Goal: Check status: Check status

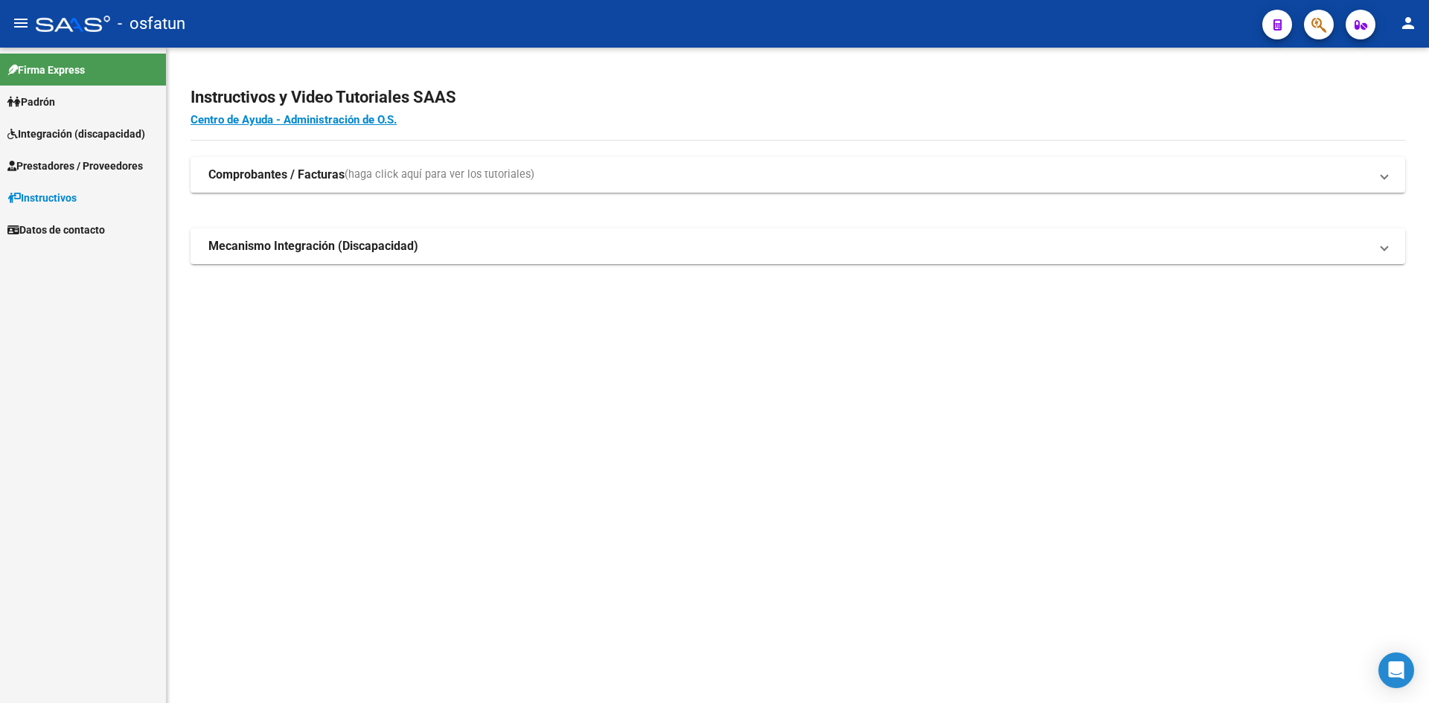
click at [38, 104] on span "Padrón" at bounding box center [31, 102] width 48 height 16
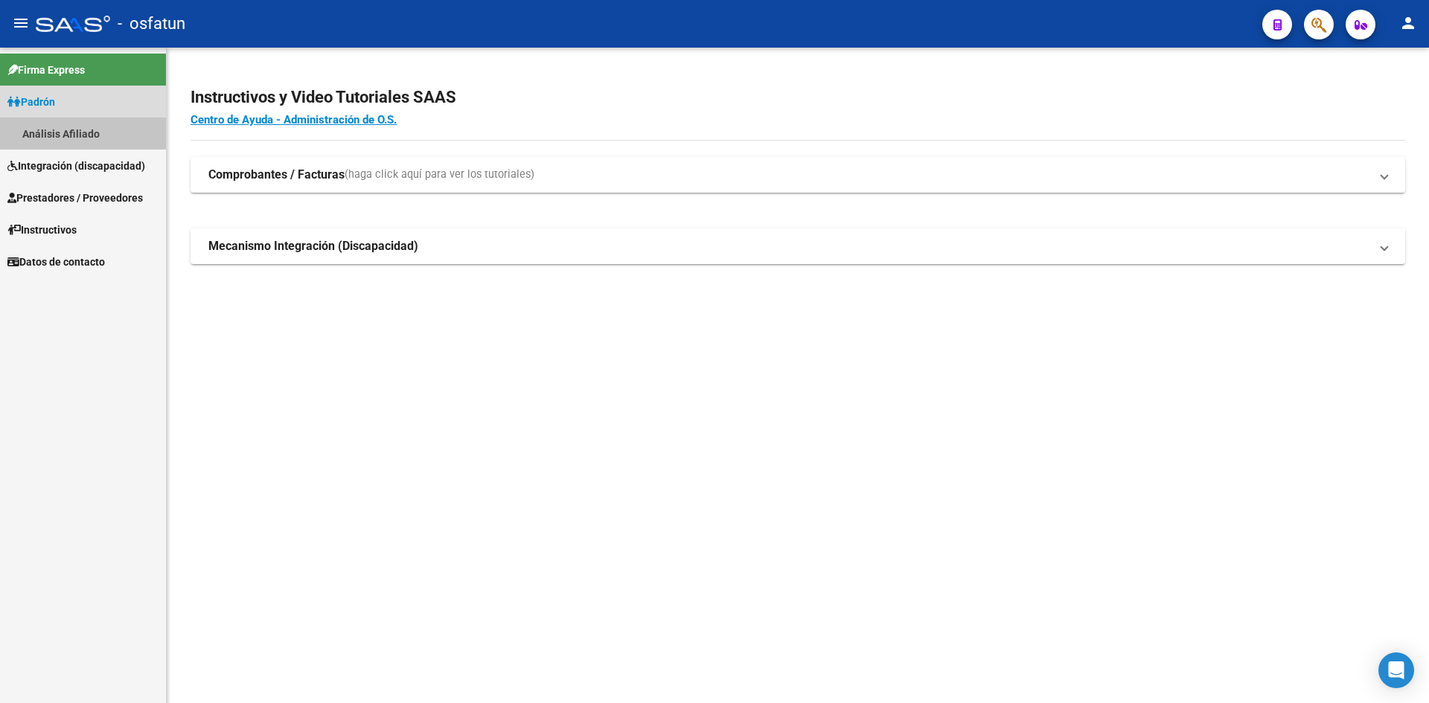
click at [45, 135] on link "Análisis Afiliado" at bounding box center [83, 134] width 166 height 32
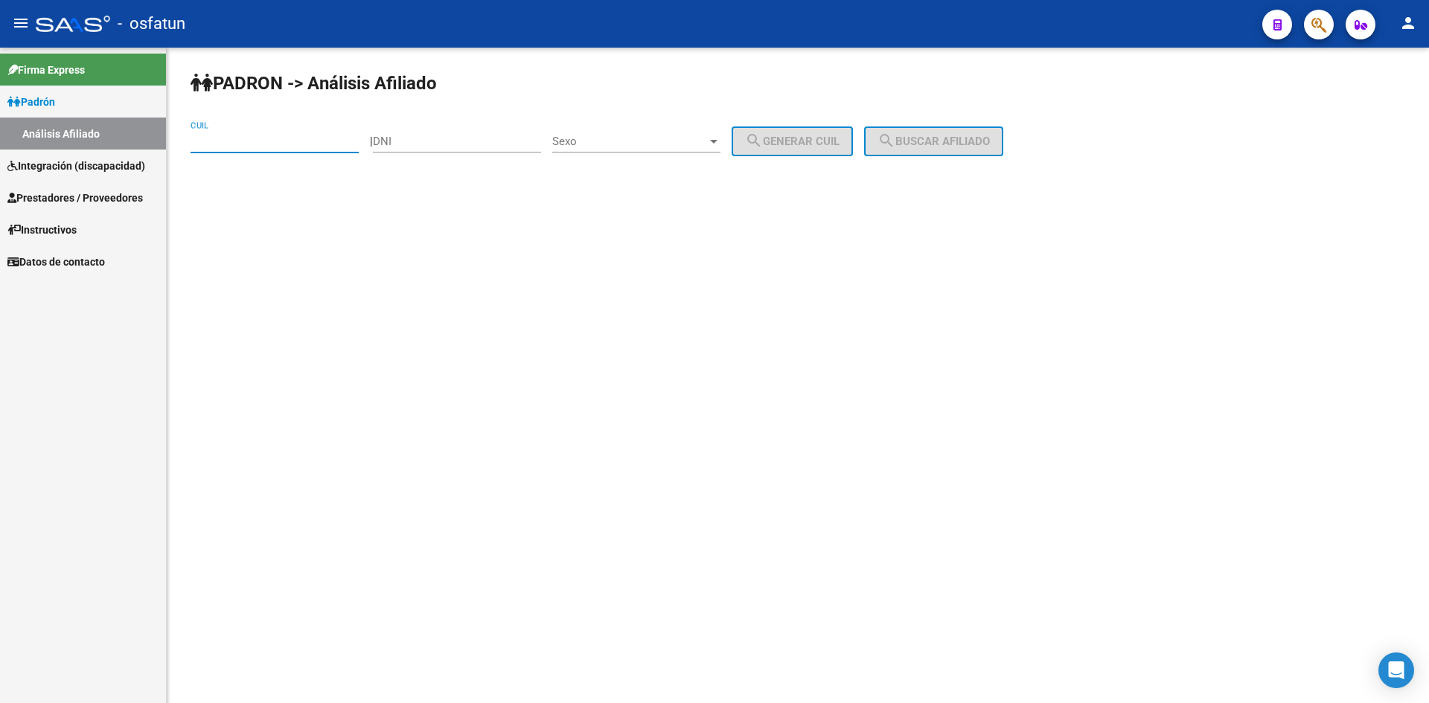
click at [230, 141] on input "CUIL" at bounding box center [274, 141] width 168 height 13
paste input "27-18312016-1"
click at [977, 146] on span "search Buscar afiliado" at bounding box center [933, 141] width 112 height 13
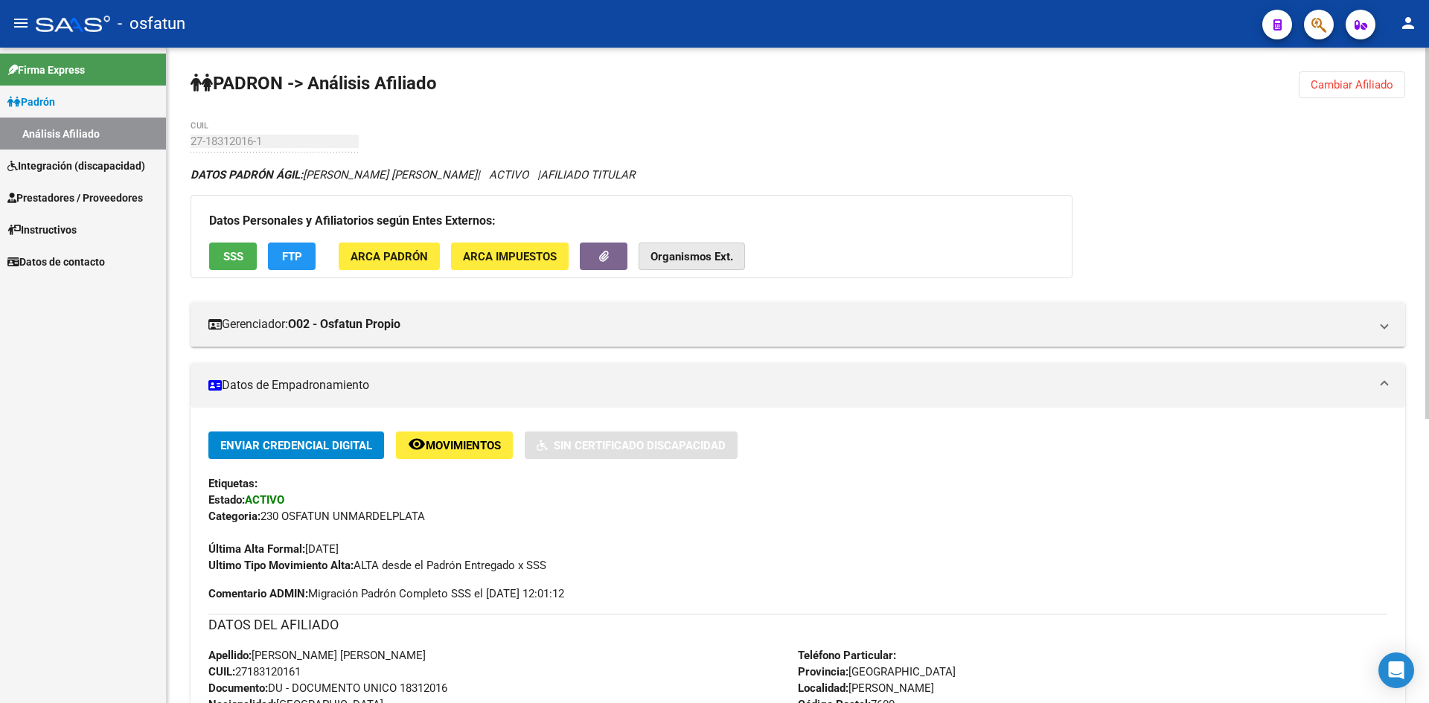
click at [693, 247] on button "Organismos Ext." at bounding box center [691, 257] width 106 height 28
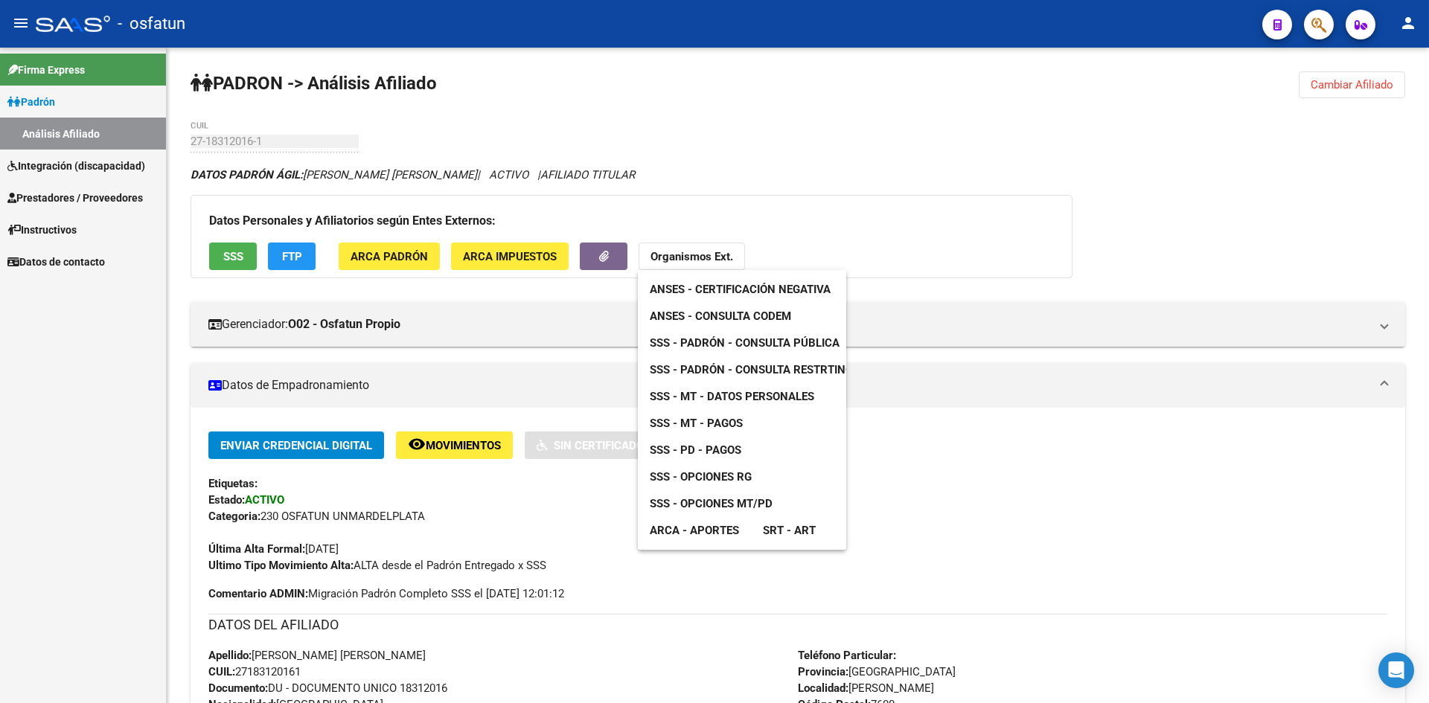
click at [725, 313] on span "ANSES - Consulta CODEM" at bounding box center [720, 316] width 141 height 13
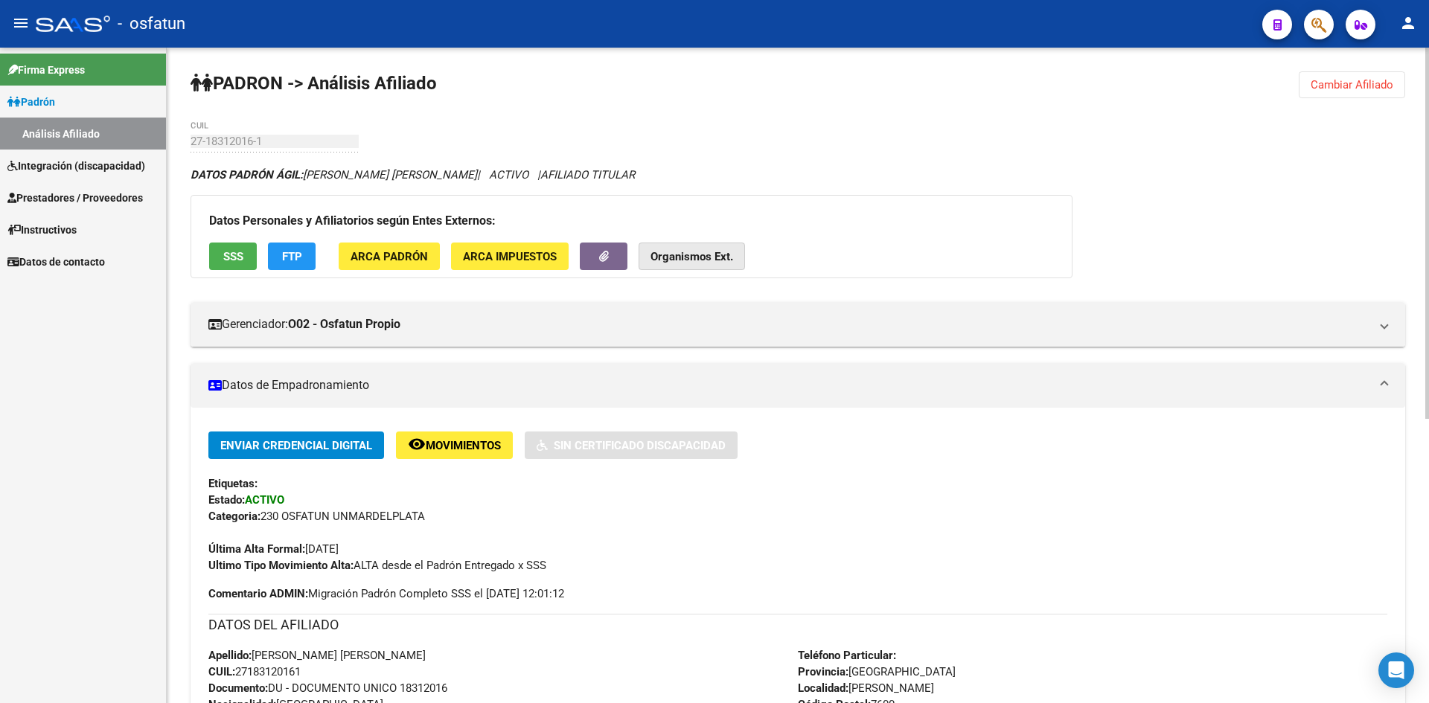
click at [701, 260] on strong "Organismos Ext." at bounding box center [691, 256] width 83 height 13
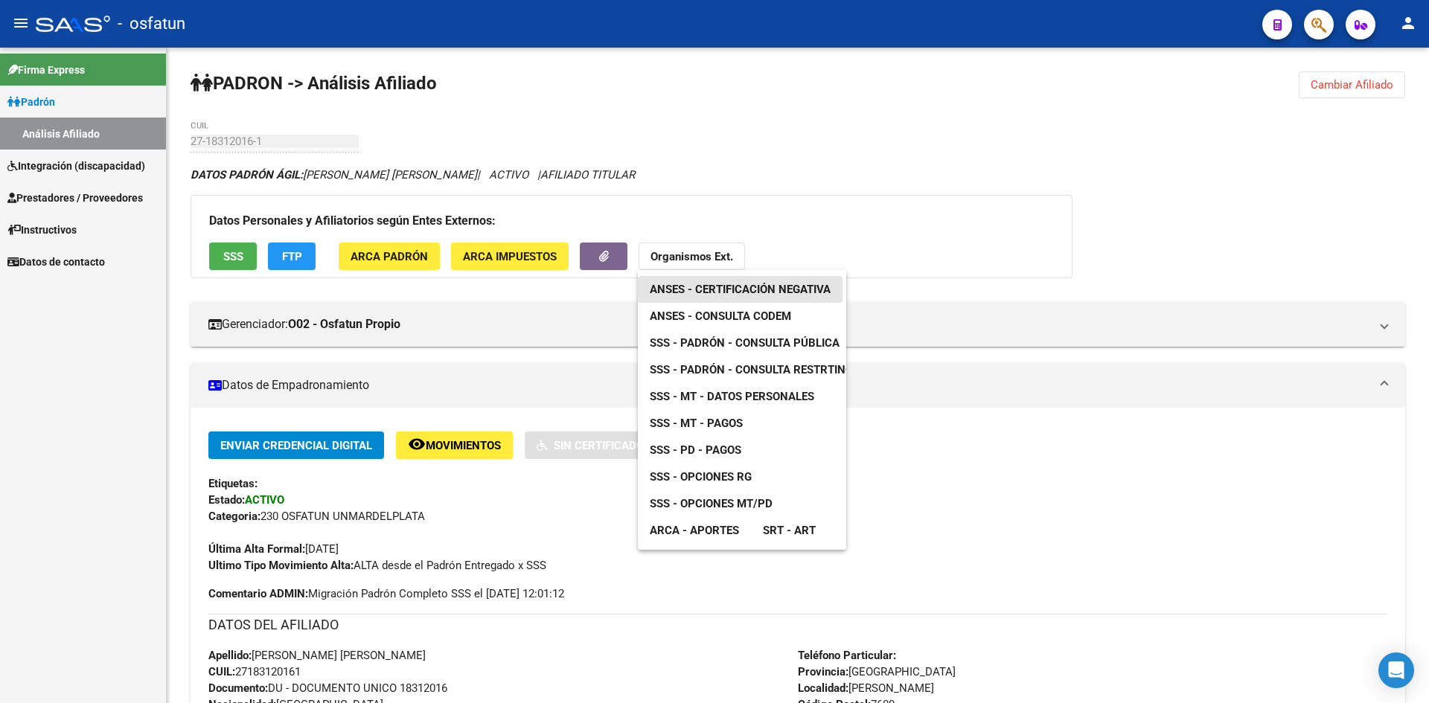
click at [717, 292] on span "ANSES - Certificación Negativa" at bounding box center [740, 289] width 181 height 13
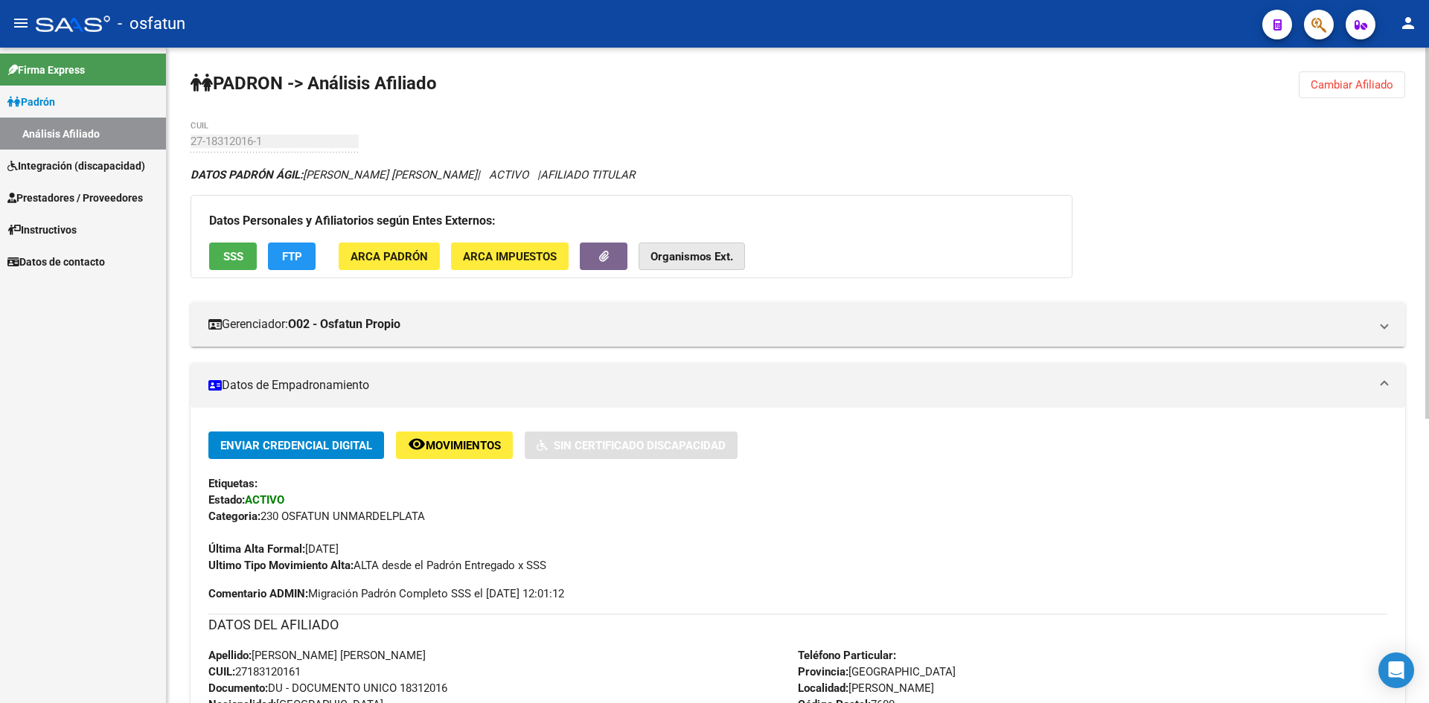
click at [696, 261] on strong "Organismos Ext." at bounding box center [691, 256] width 83 height 13
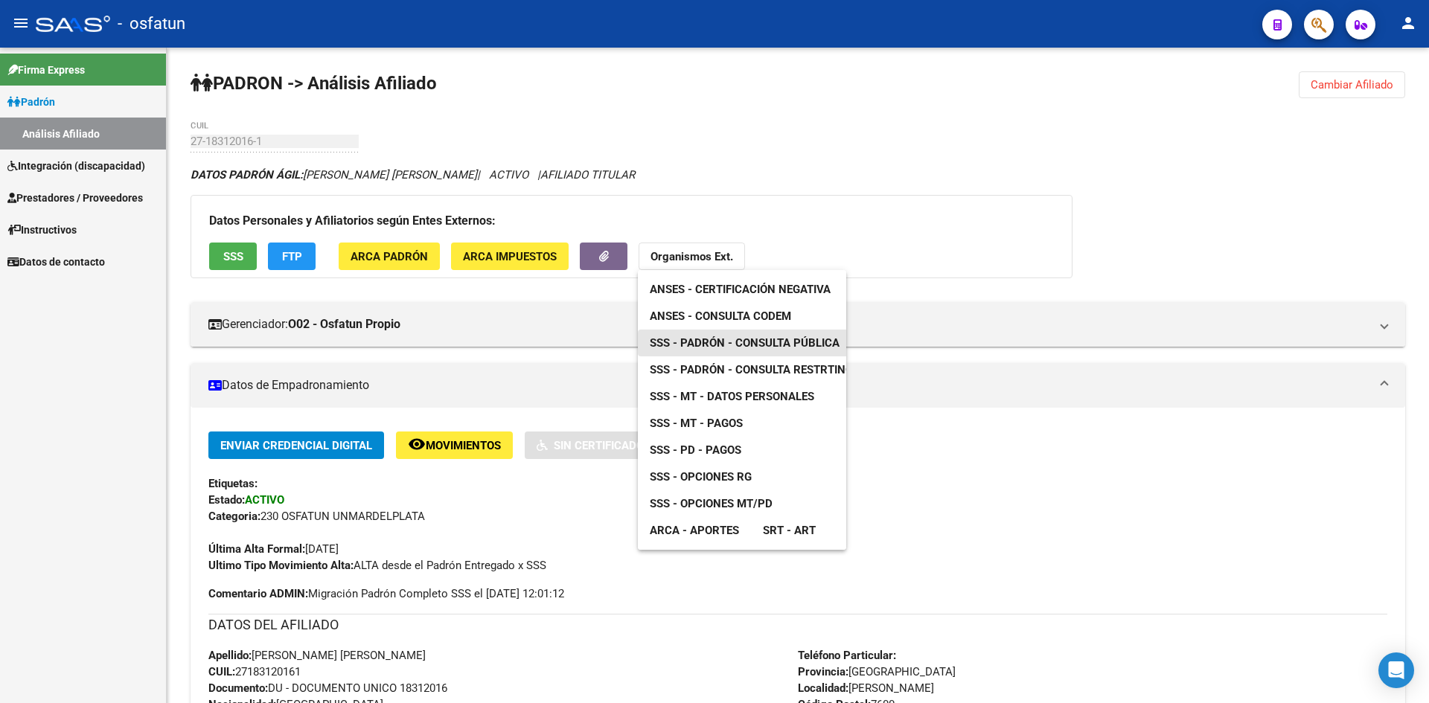
click at [711, 342] on span "SSS - Padrón - Consulta Pública" at bounding box center [745, 342] width 190 height 13
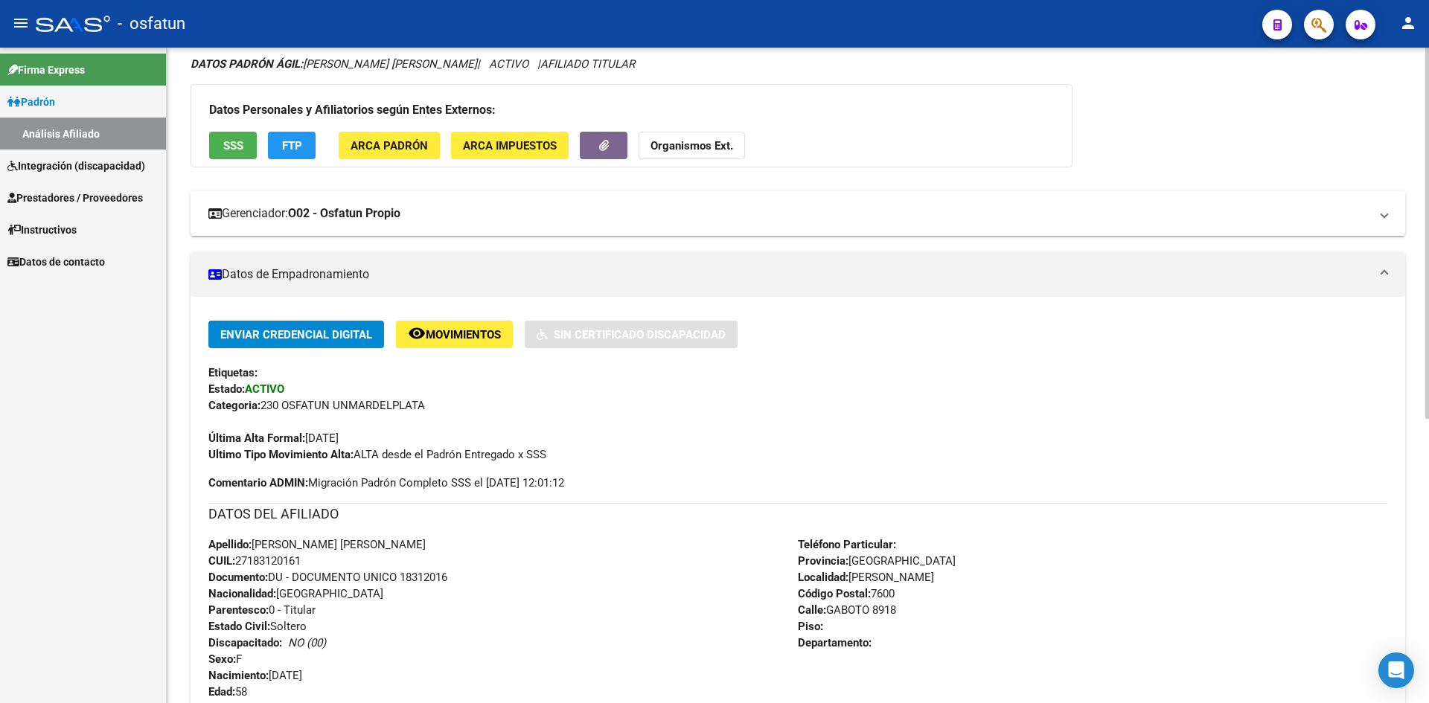
scroll to position [54, 0]
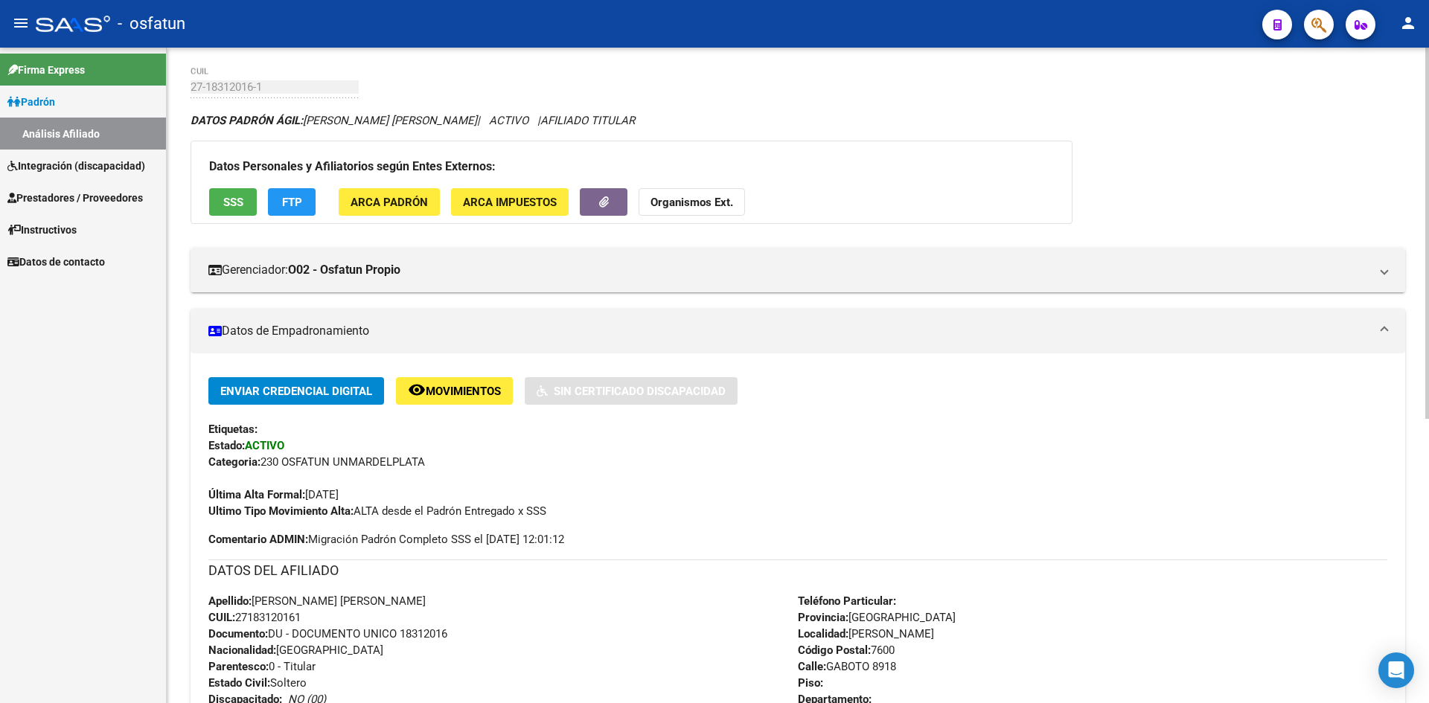
click at [702, 196] on strong "Organismos Ext." at bounding box center [691, 202] width 83 height 13
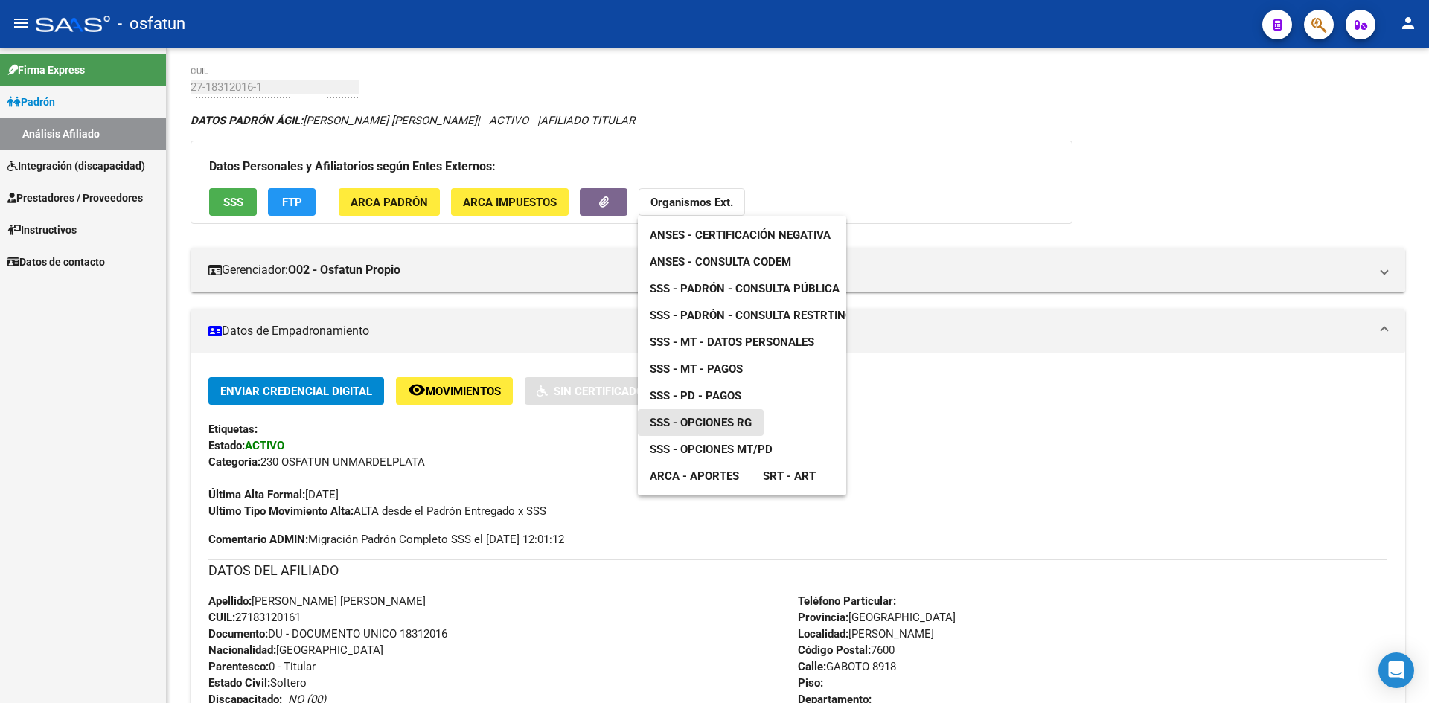
click at [723, 423] on span "SSS - Opciones RG" at bounding box center [701, 422] width 102 height 13
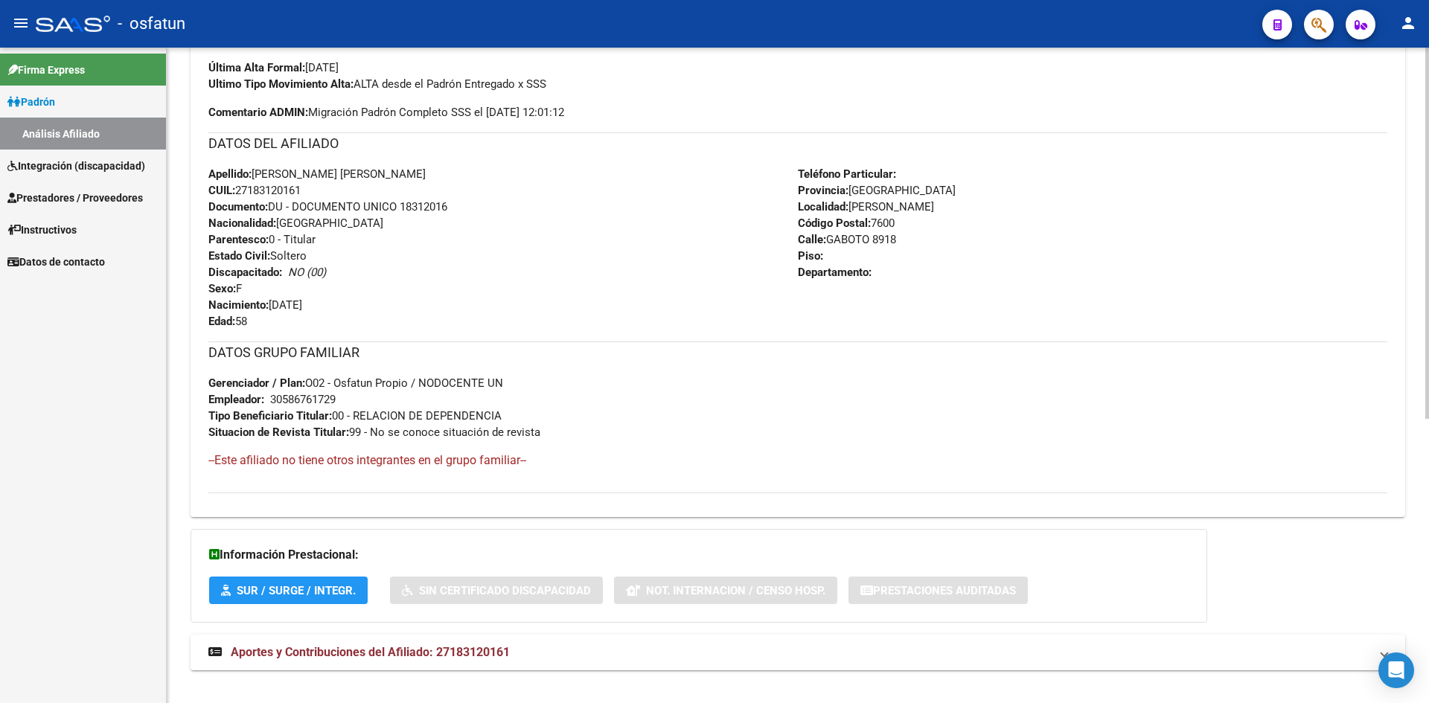
scroll to position [501, 0]
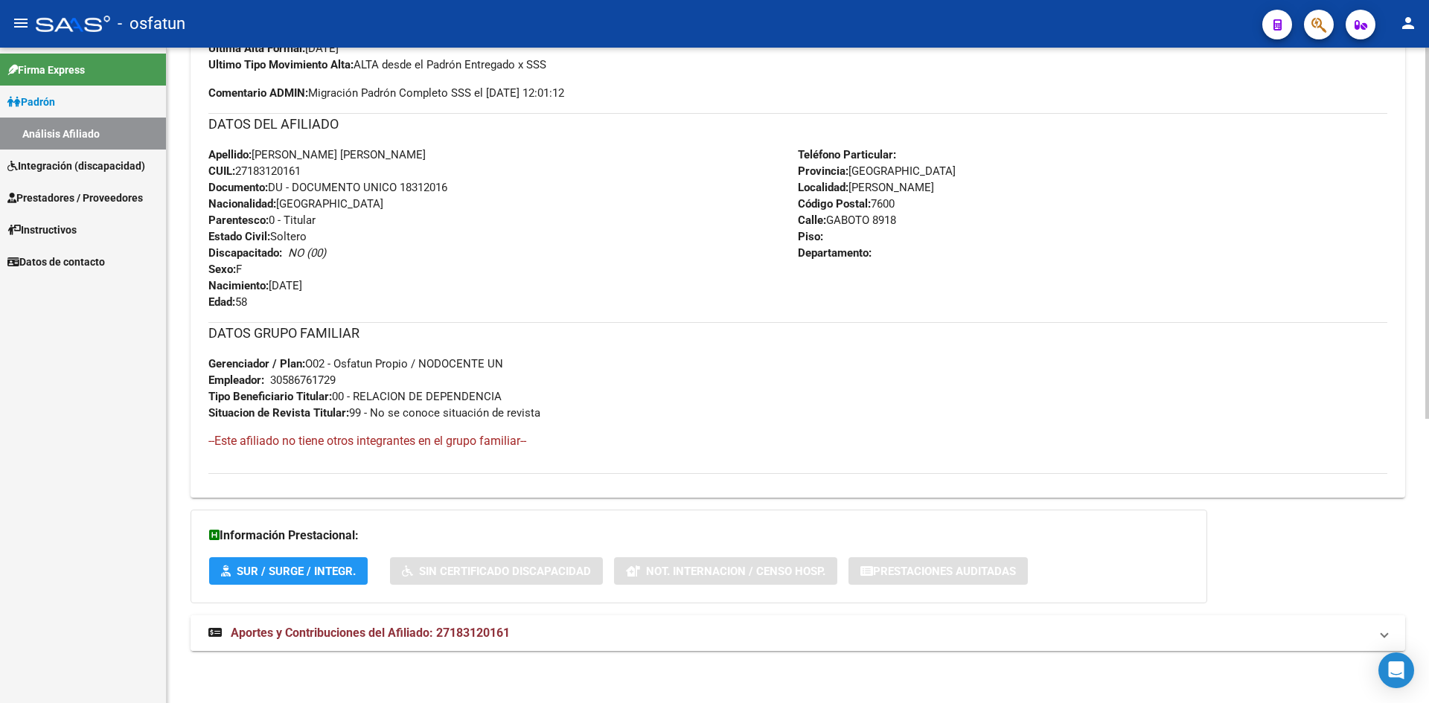
click at [387, 636] on span "Aportes y Contribuciones del Afiliado: 27183120161" at bounding box center [370, 633] width 279 height 14
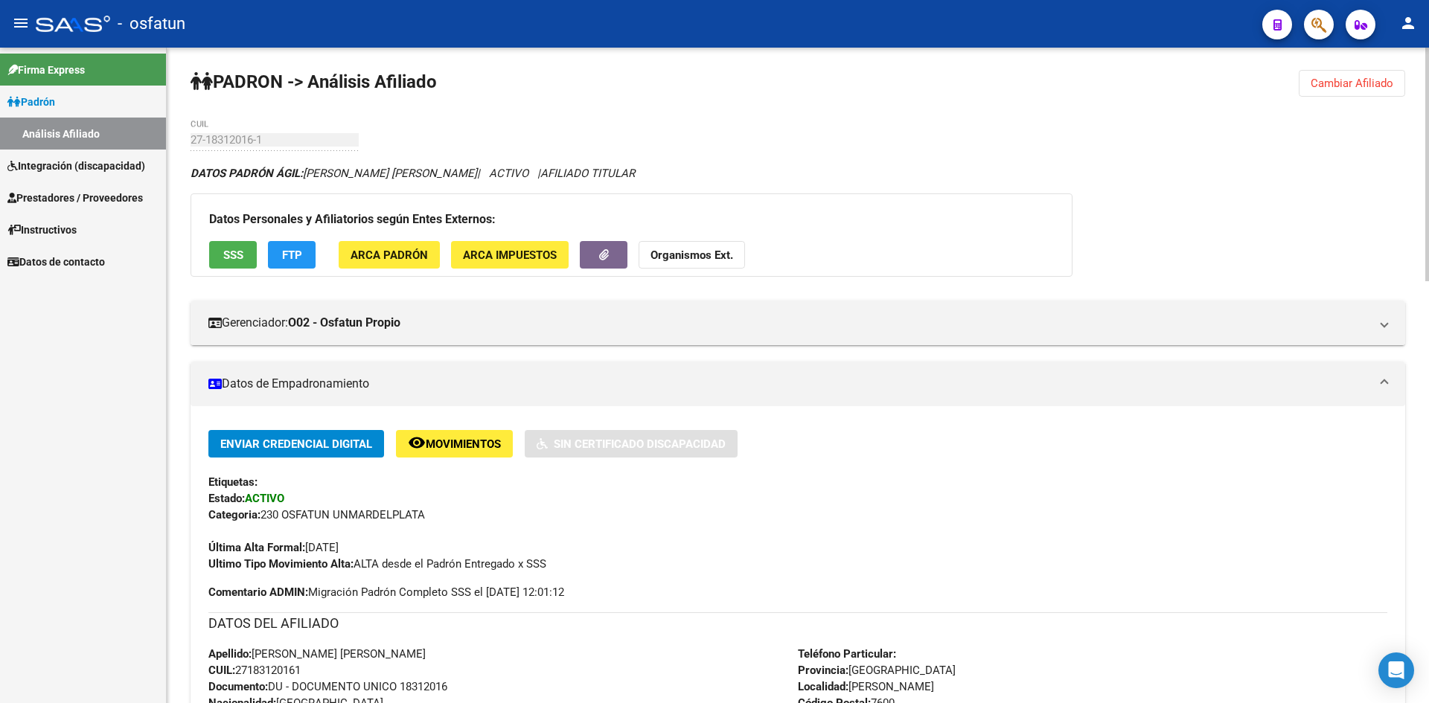
scroll to position [0, 0]
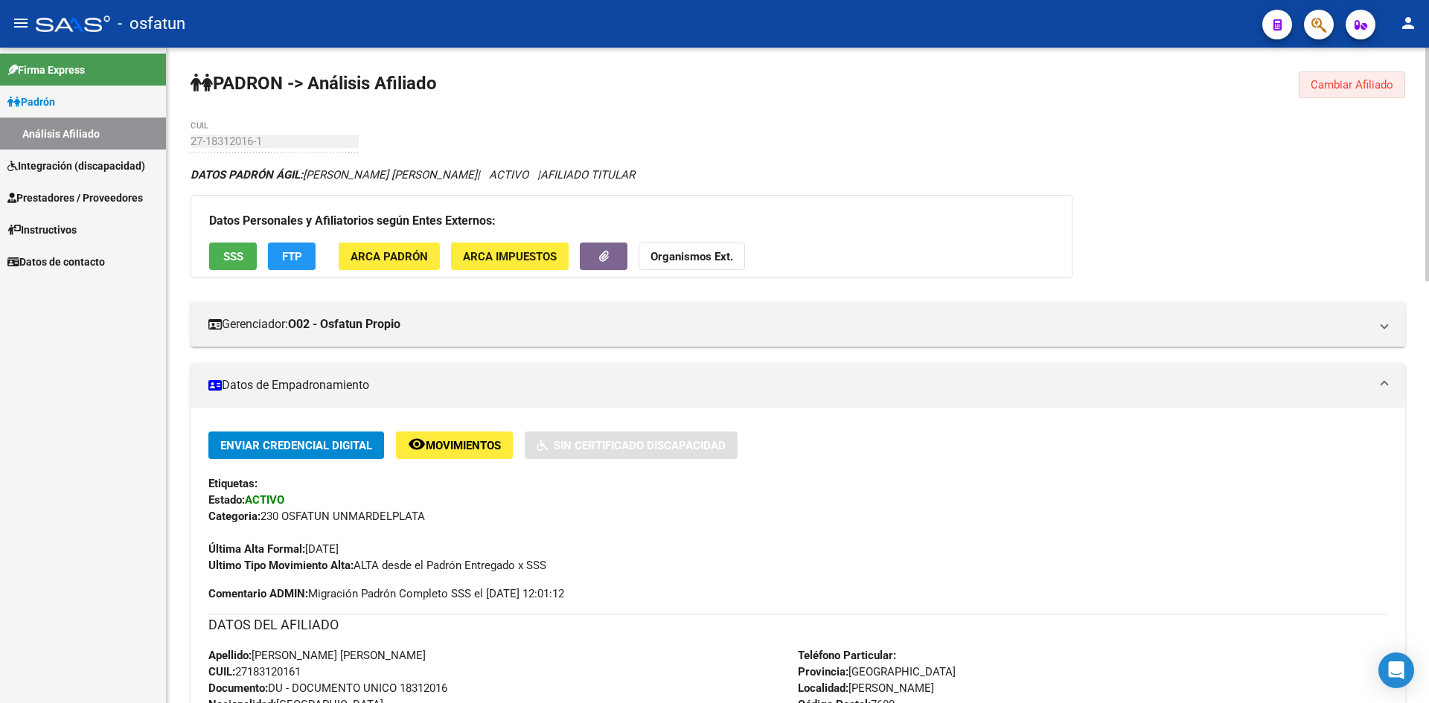
click at [1321, 75] on button "Cambiar Afiliado" at bounding box center [1351, 84] width 106 height 27
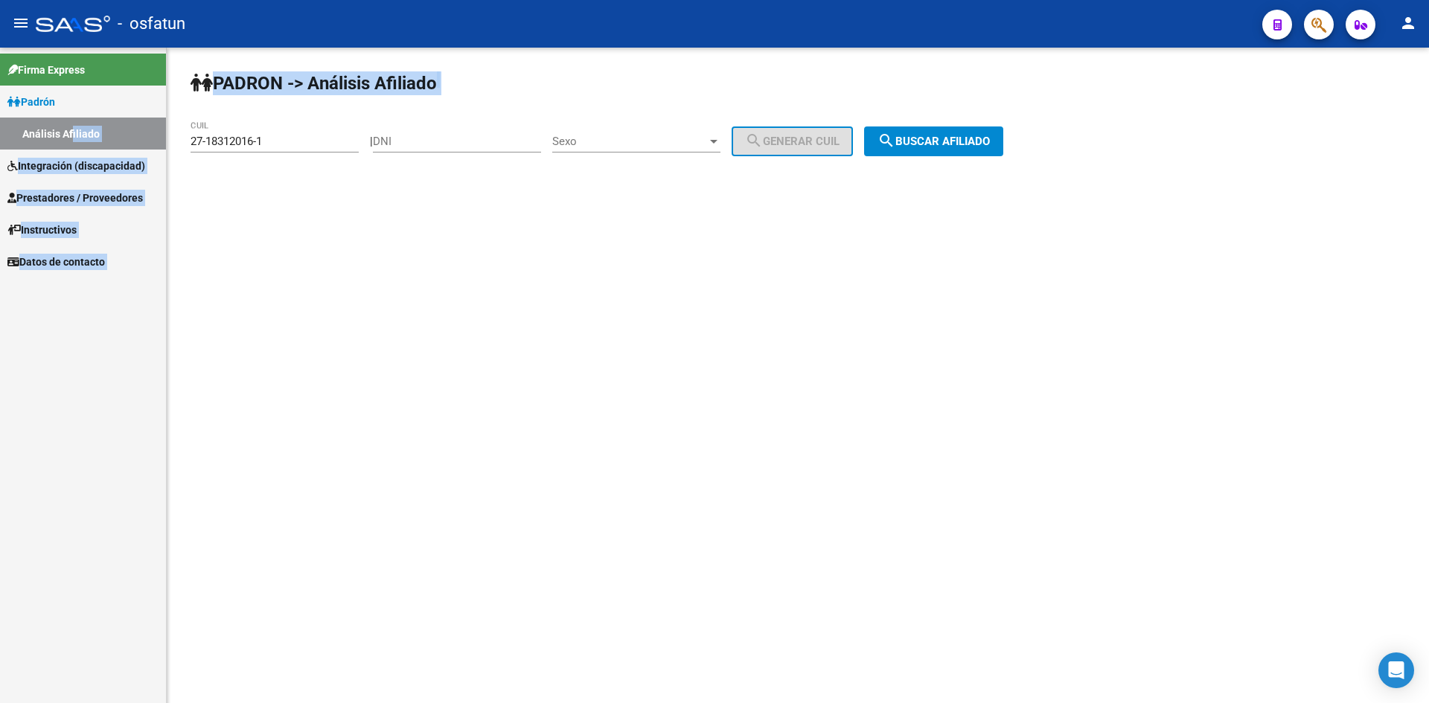
drag, startPoint x: 347, startPoint y: 150, endPoint x: 72, endPoint y: 149, distance: 275.3
click at [72, 149] on mat-sidenav-container "Firma Express Padrón Análisis Afiliado Integración (discapacidad) Estado Presen…" at bounding box center [714, 376] width 1429 height 656
drag, startPoint x: 252, startPoint y: 141, endPoint x: 281, endPoint y: 138, distance: 28.4
click at [252, 141] on input "27-18312016-1" at bounding box center [274, 141] width 168 height 13
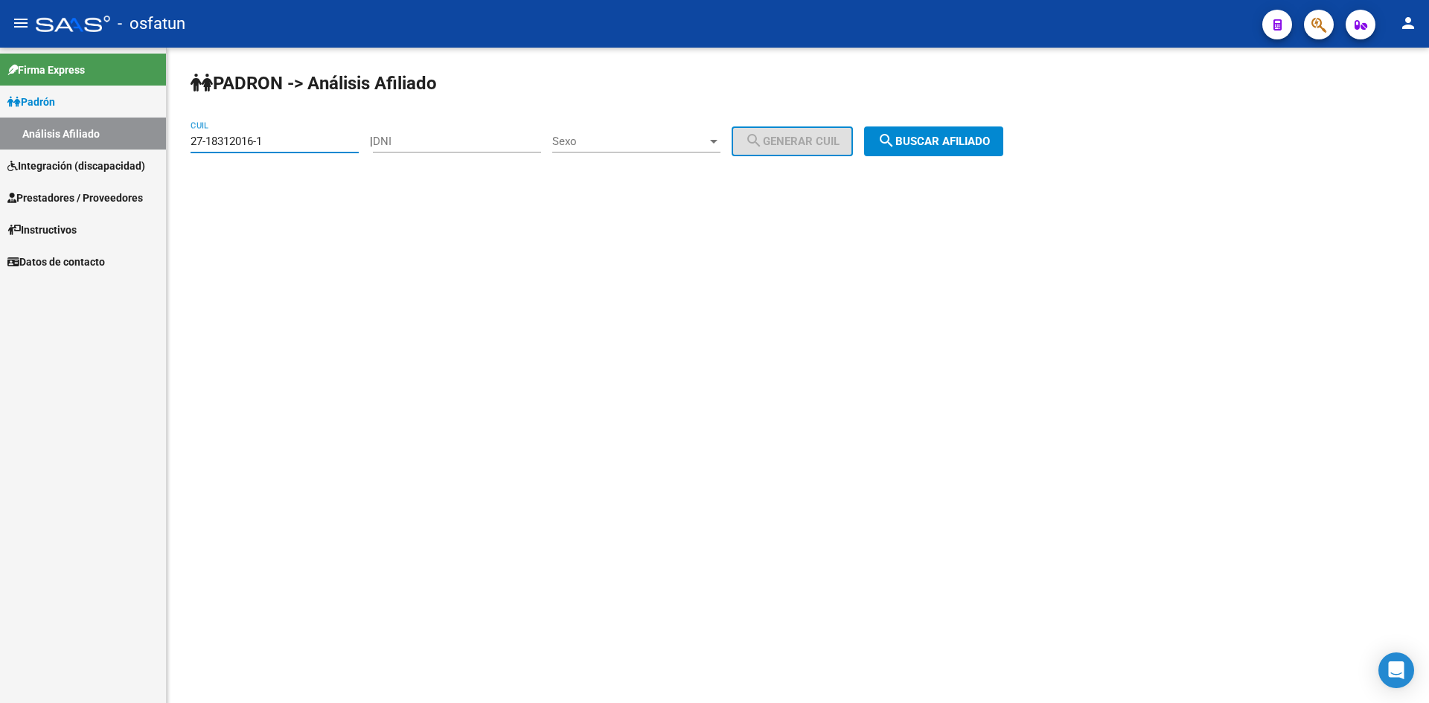
drag, startPoint x: 287, startPoint y: 138, endPoint x: 71, endPoint y: 142, distance: 215.8
click at [71, 142] on mat-sidenav-container "Firma Express Padrón Análisis Afiliado Integración (discapacidad) Estado Presen…" at bounding box center [714, 376] width 1429 height 656
paste input "61-7"
click at [929, 128] on button "search Buscar afiliado" at bounding box center [933, 141] width 139 height 30
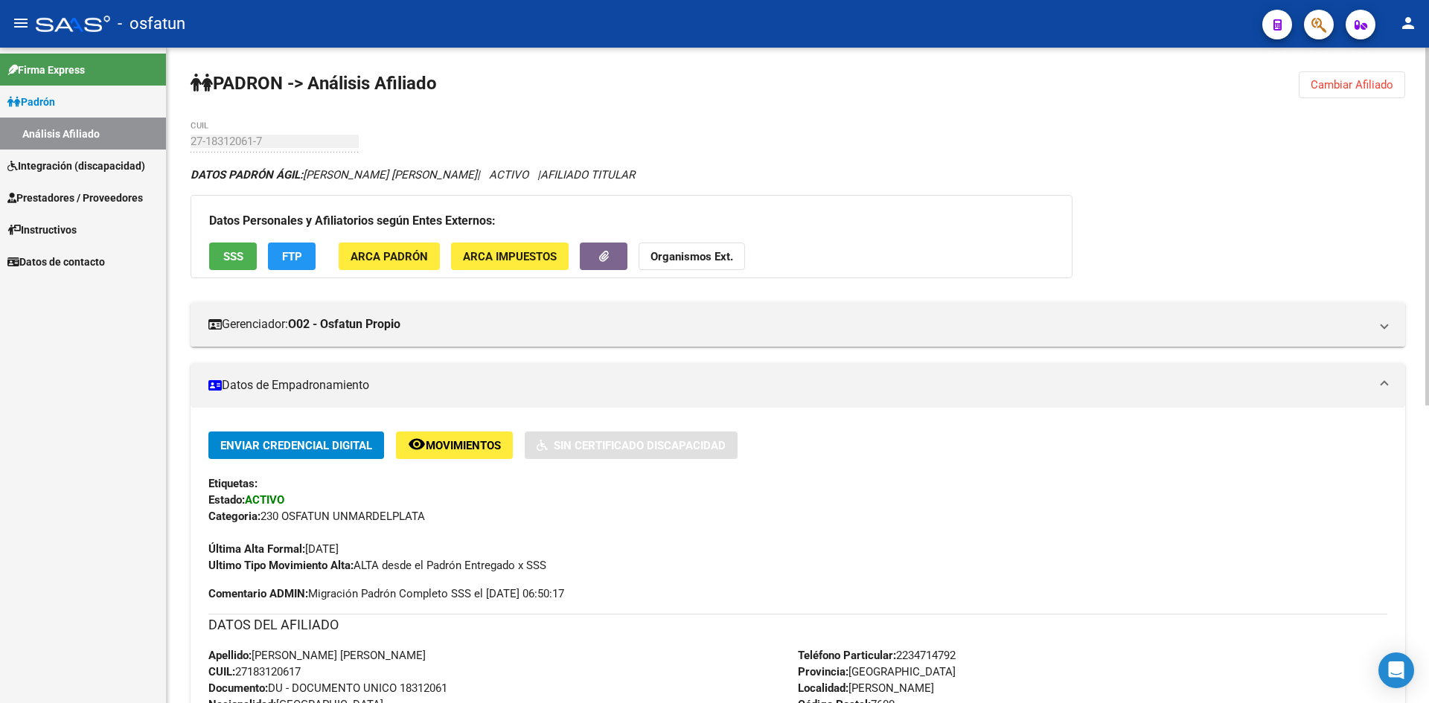
click at [675, 253] on strong "Organismos Ext." at bounding box center [691, 256] width 83 height 13
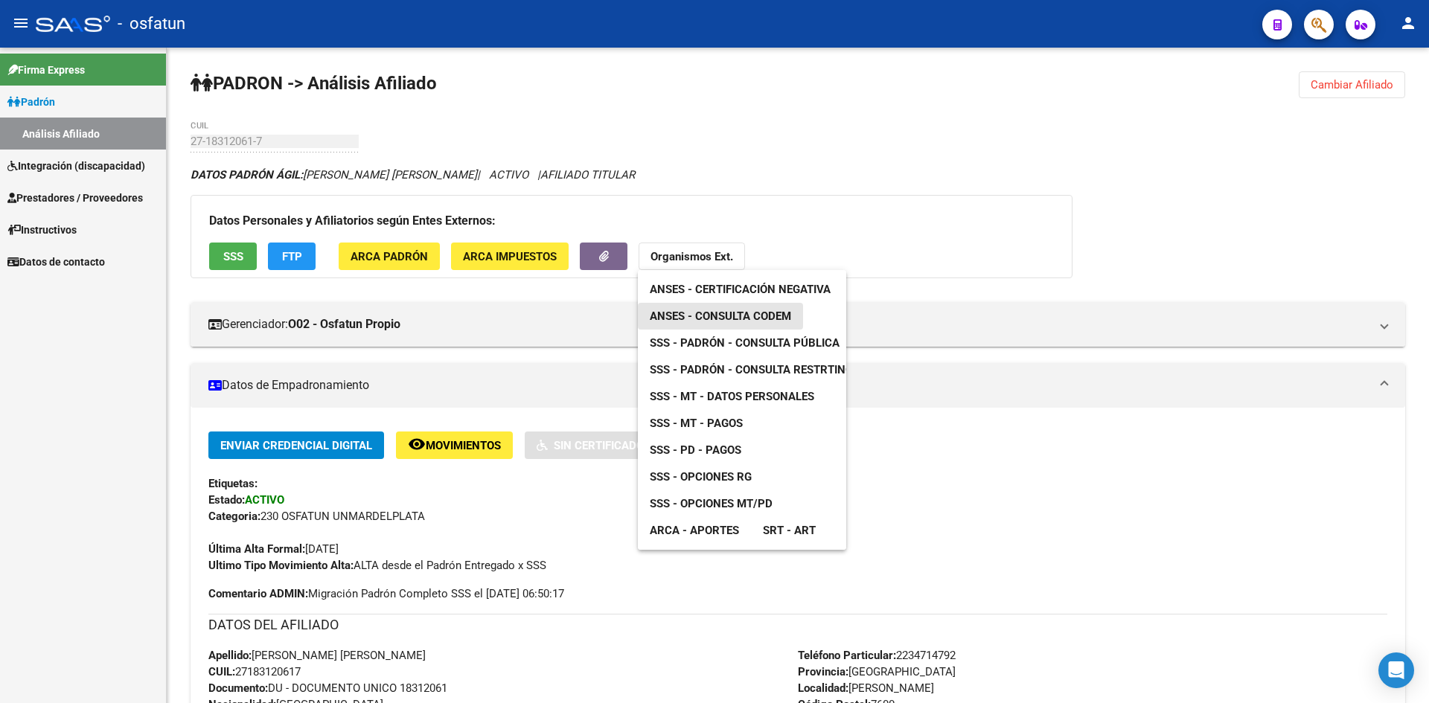
click at [739, 311] on span "ANSES - Consulta CODEM" at bounding box center [720, 316] width 141 height 13
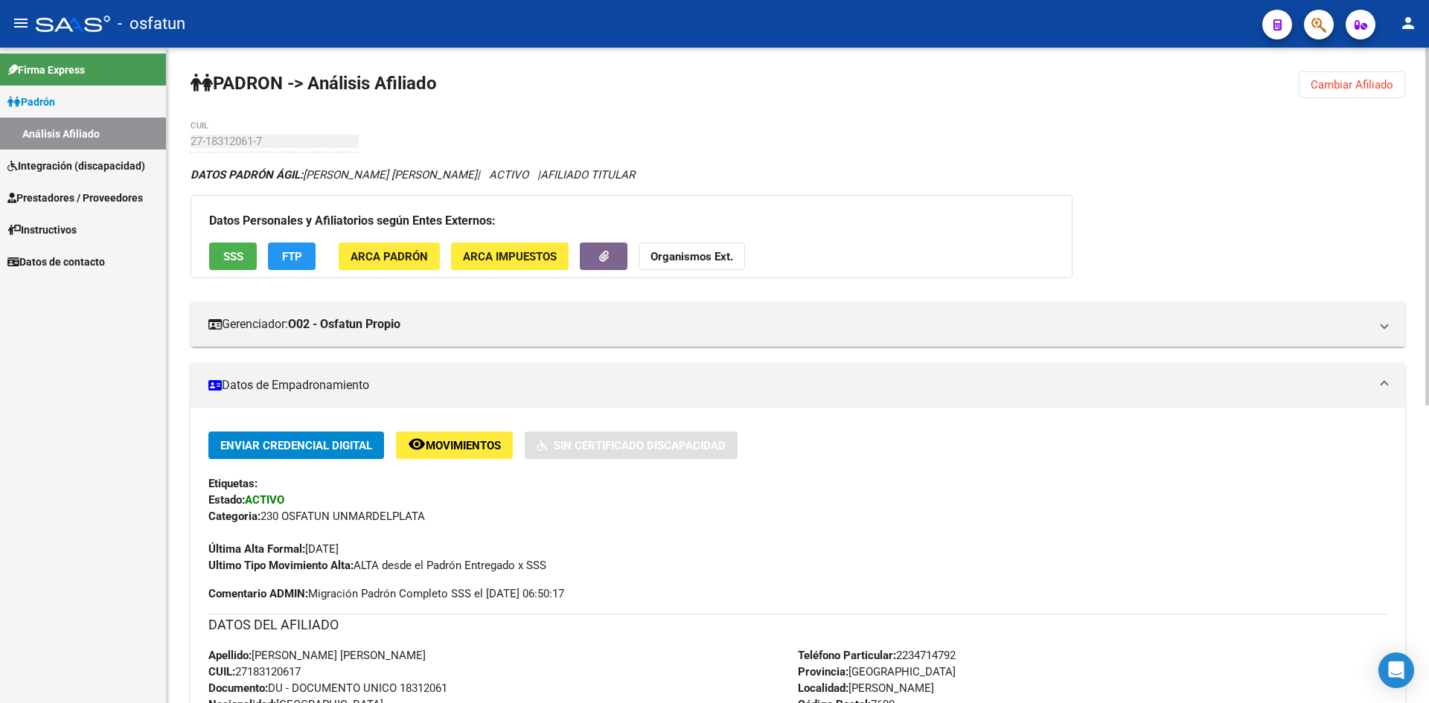
click at [713, 253] on strong "Organismos Ext." at bounding box center [691, 256] width 83 height 13
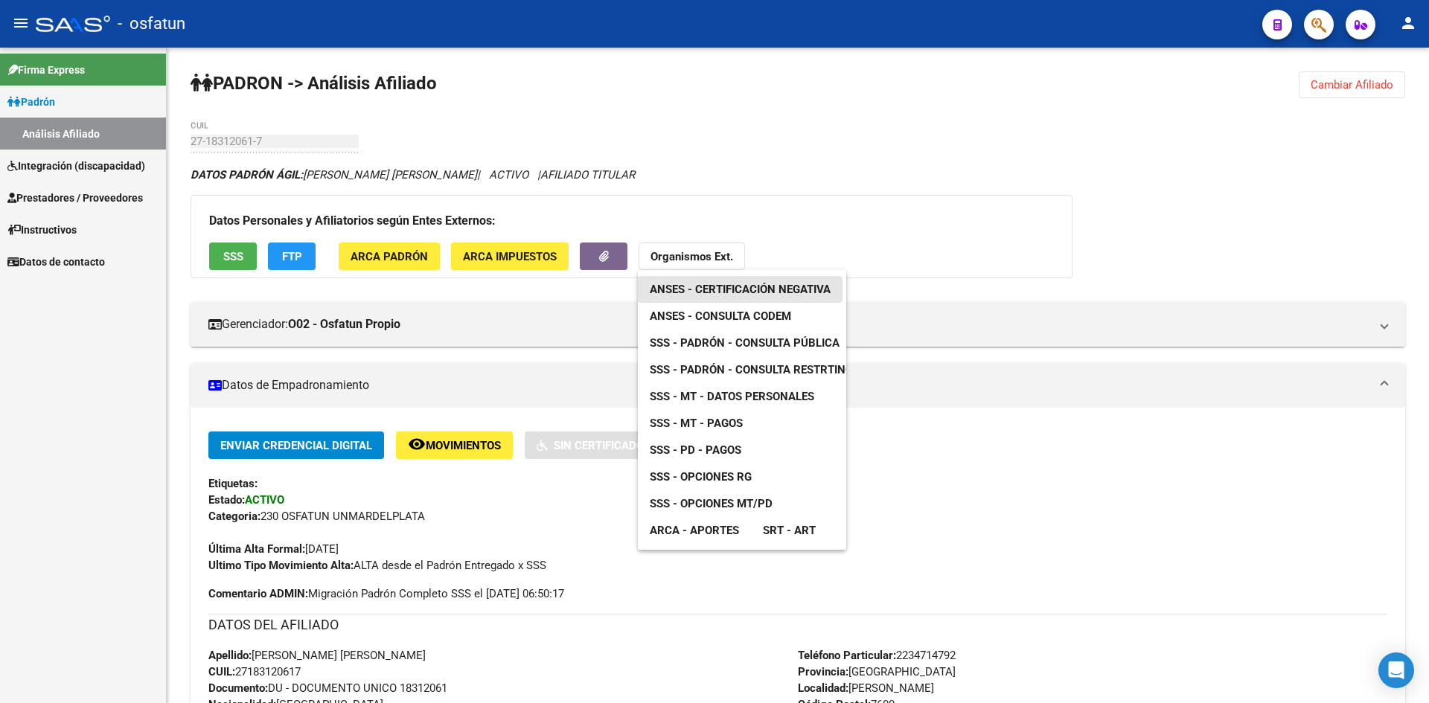
click at [734, 283] on span "ANSES - Certificación Negativa" at bounding box center [740, 289] width 181 height 13
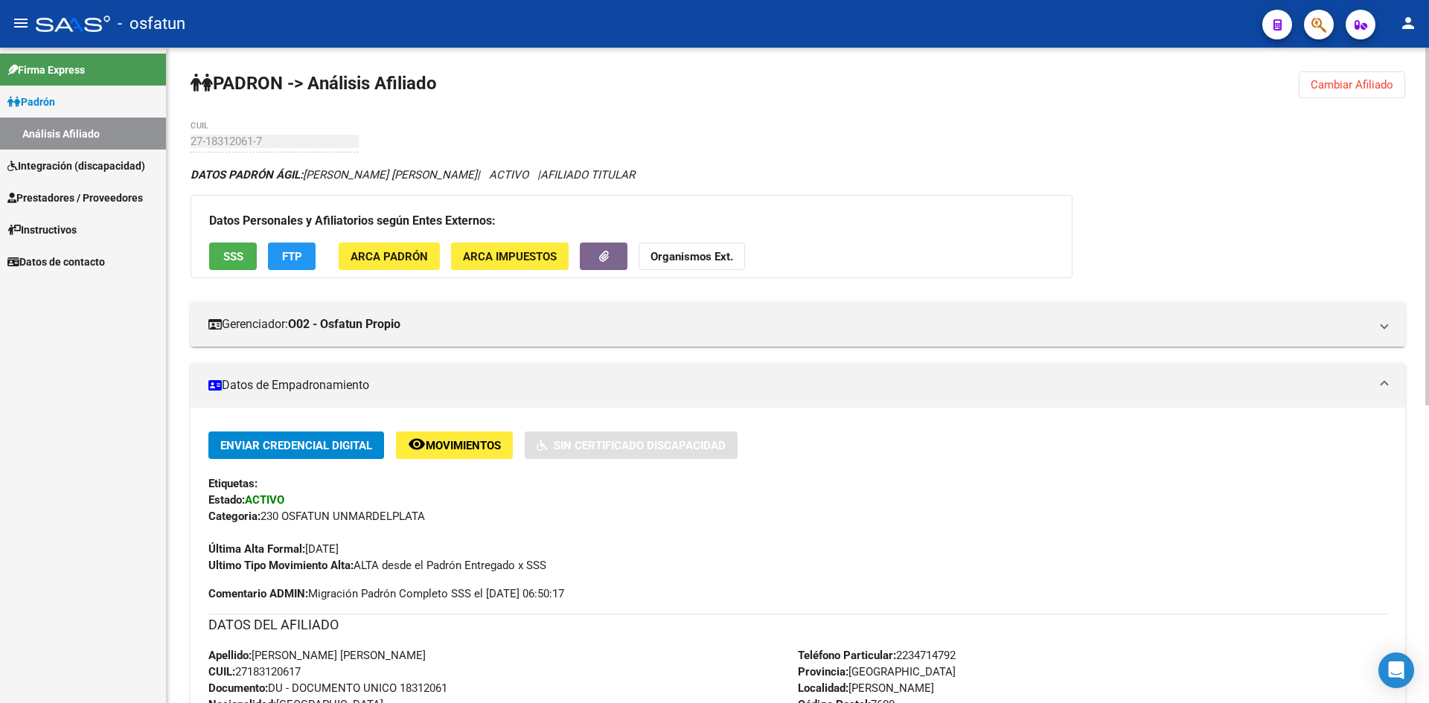
click at [696, 243] on button "Organismos Ext." at bounding box center [691, 257] width 106 height 28
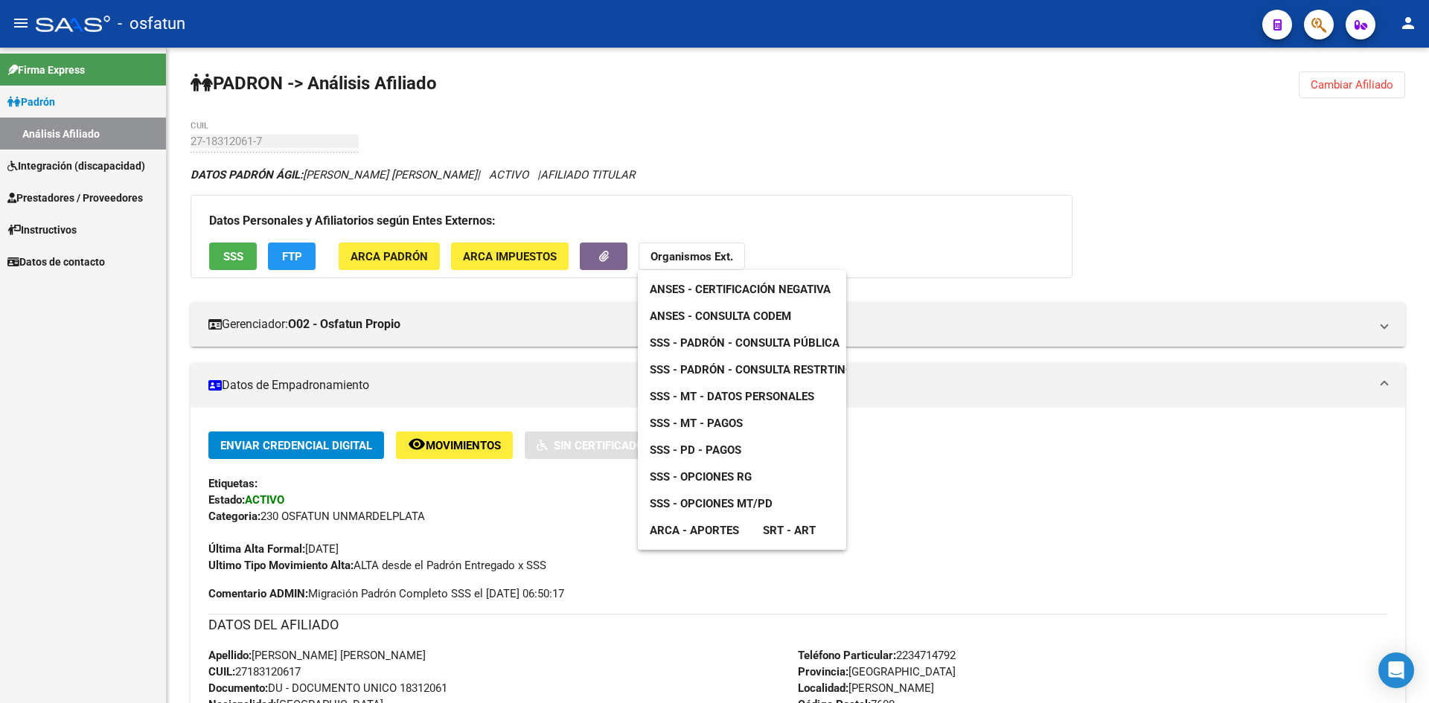
click at [722, 345] on span "SSS - Padrón - Consulta Pública" at bounding box center [745, 342] width 190 height 13
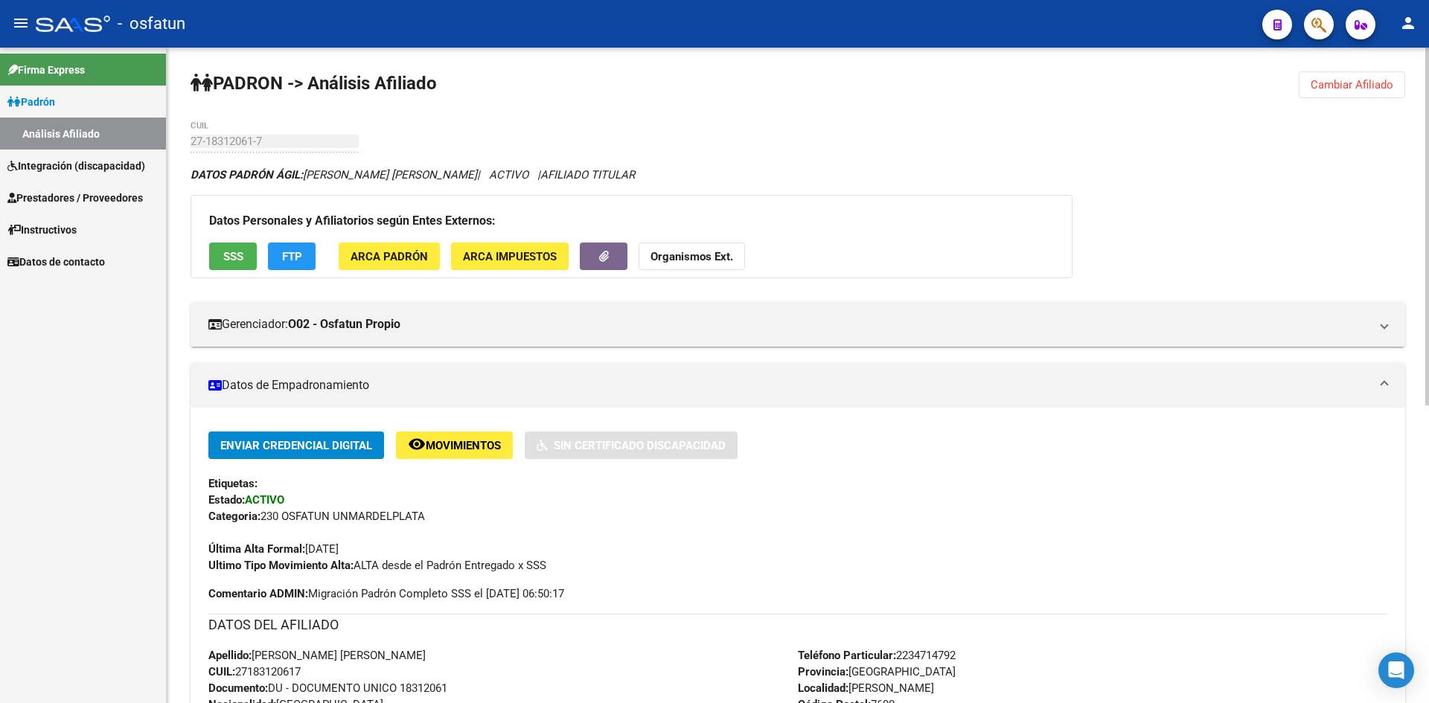
click at [699, 247] on button "Organismos Ext." at bounding box center [691, 257] width 106 height 28
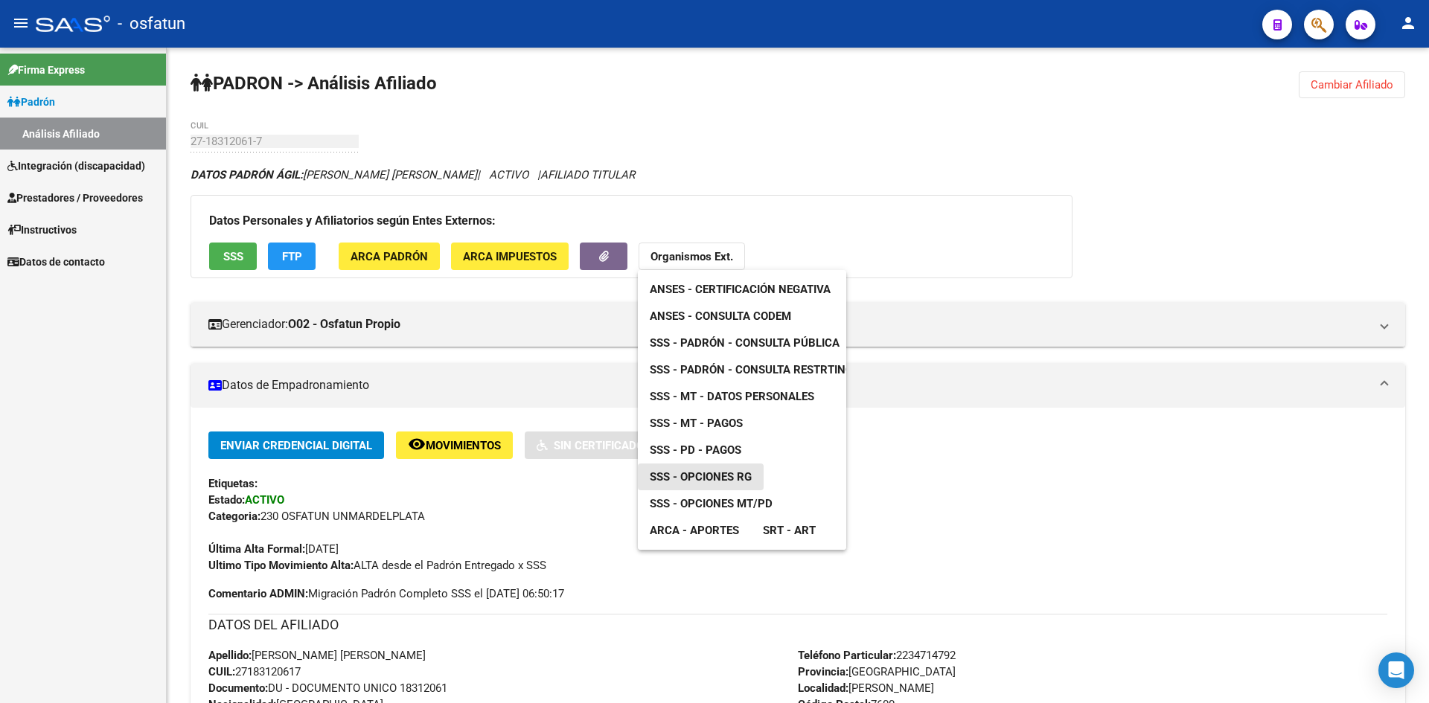
click at [727, 478] on span "SSS - Opciones RG" at bounding box center [701, 476] width 102 height 13
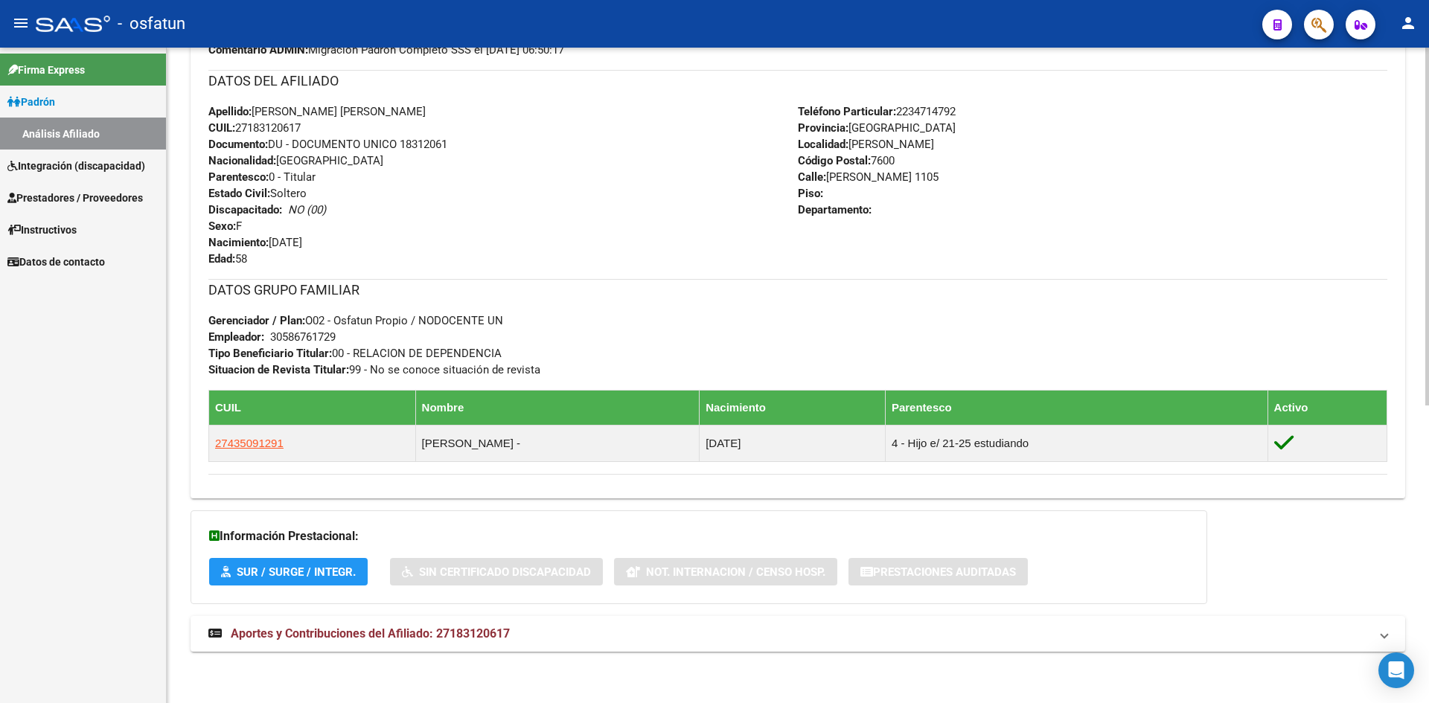
scroll to position [545, 0]
click at [435, 632] on span "Aportes y Contribuciones del Afiliado: 27183120617" at bounding box center [370, 633] width 279 height 14
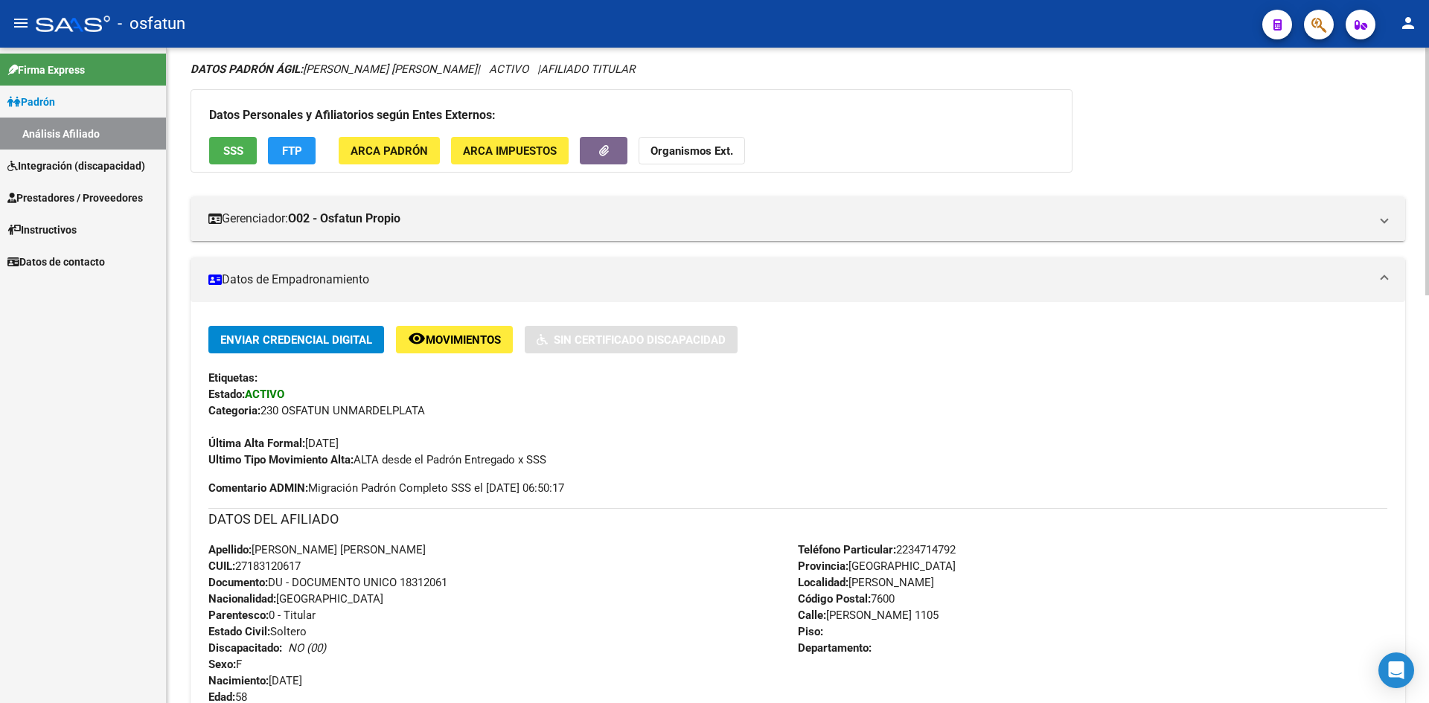
scroll to position [0, 0]
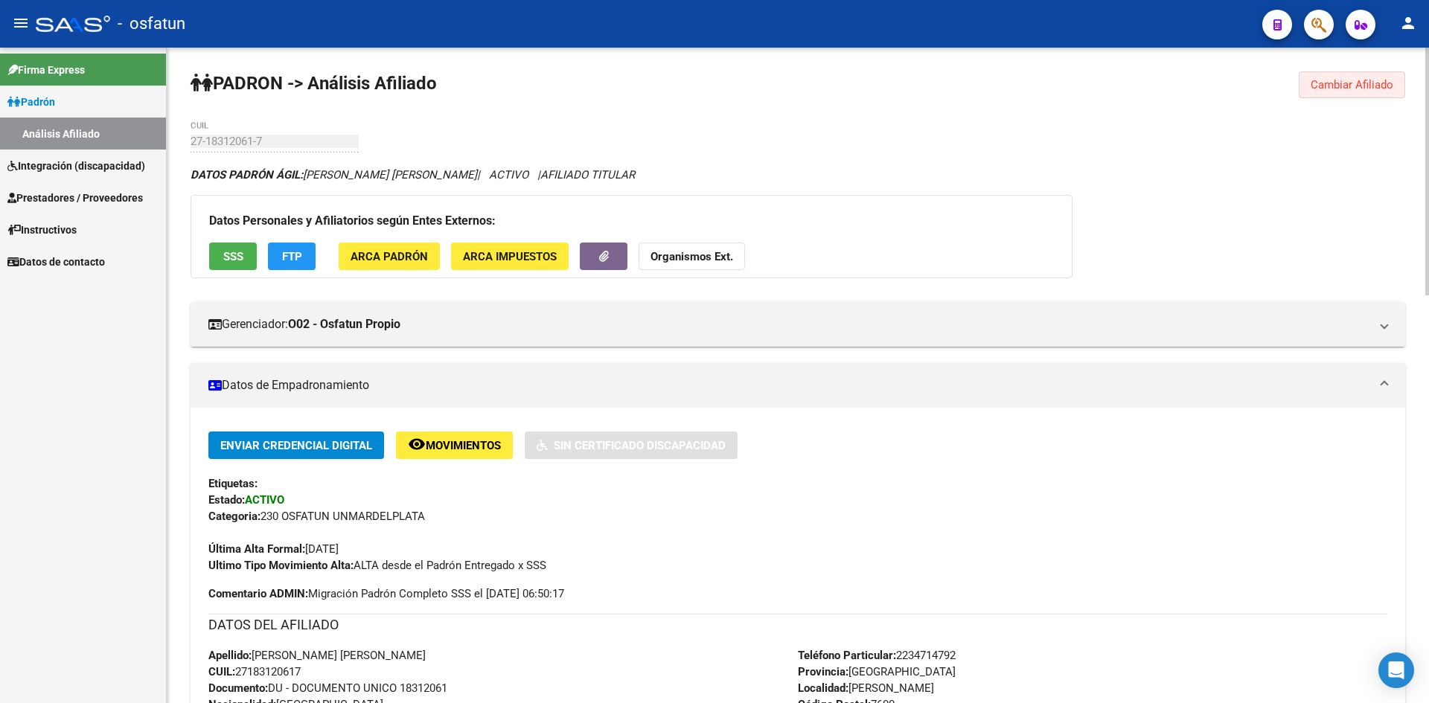
click at [1325, 90] on span "Cambiar Afiliado" at bounding box center [1351, 84] width 83 height 13
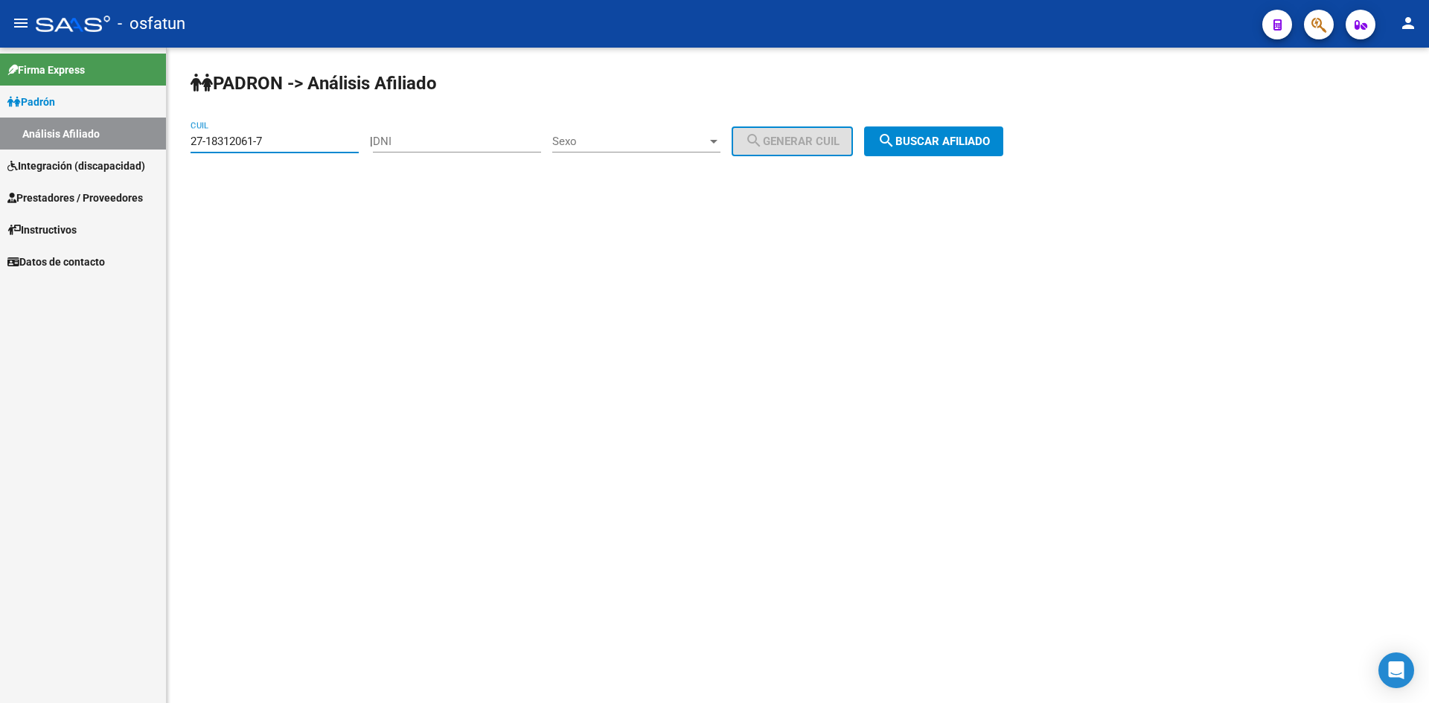
drag, startPoint x: 260, startPoint y: 142, endPoint x: 54, endPoint y: 142, distance: 206.9
click at [55, 142] on mat-sidenav-container "Firma Express Padrón Análisis Afiliado Integración (discapacidad) Estado Presen…" at bounding box center [714, 376] width 1429 height 656
paste input "424619-3"
type input "27-18424619-3"
click at [946, 137] on span "search Buscar afiliado" at bounding box center [933, 141] width 112 height 13
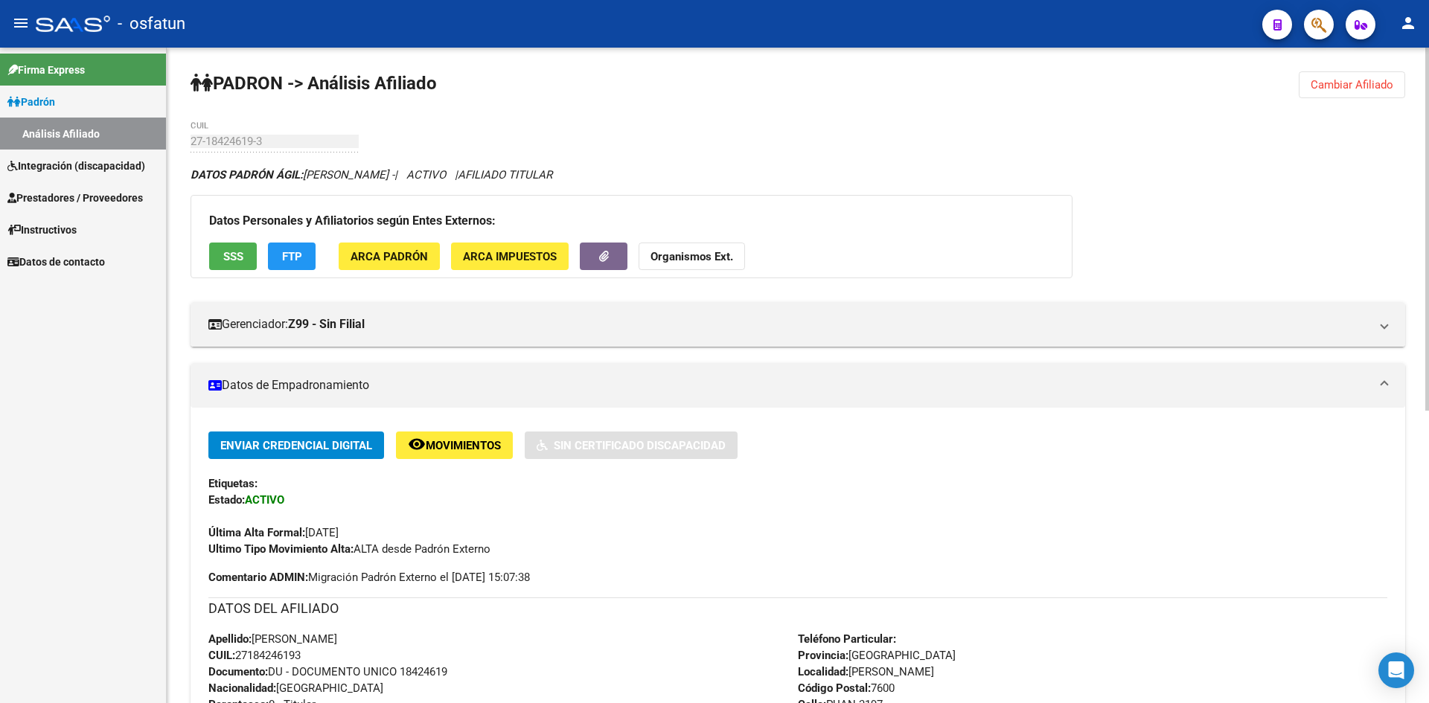
click at [664, 250] on strong "Organismos Ext." at bounding box center [691, 256] width 83 height 13
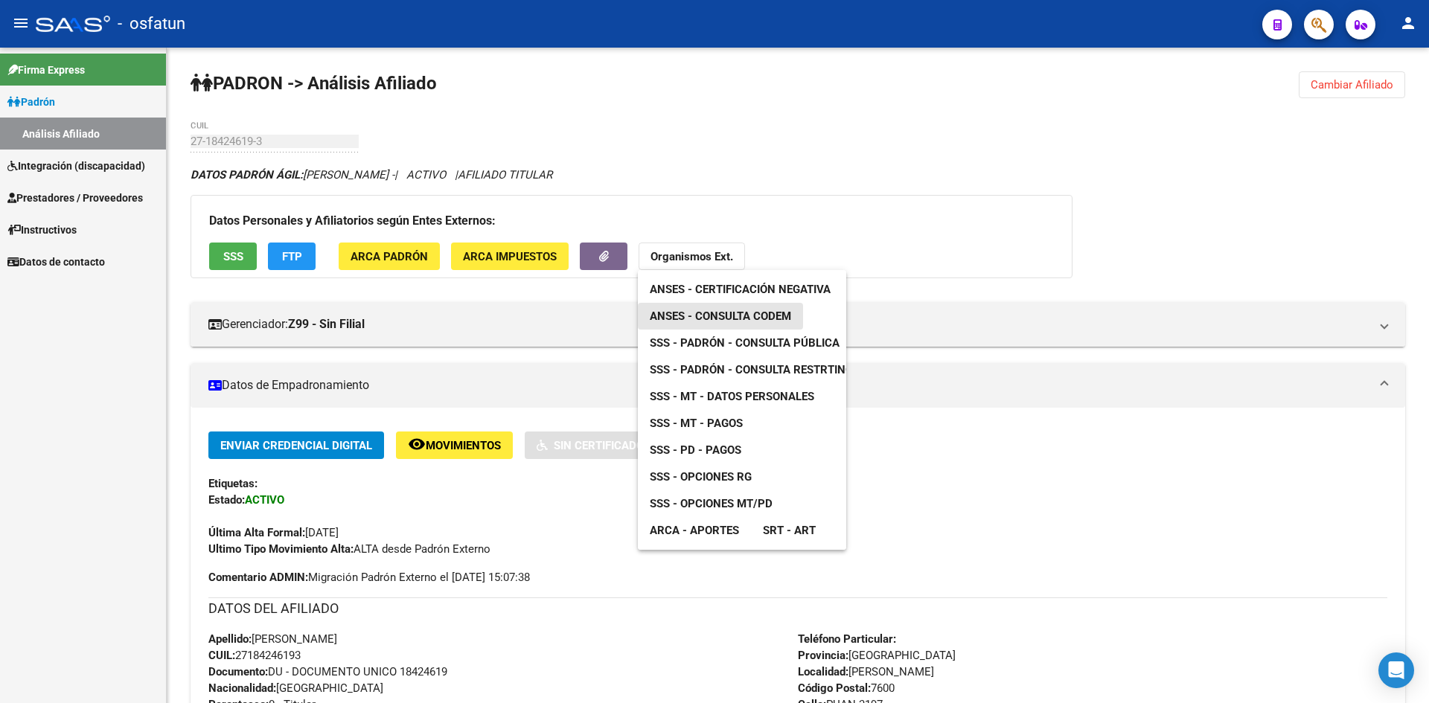
click at [752, 315] on span "ANSES - Consulta CODEM" at bounding box center [720, 316] width 141 height 13
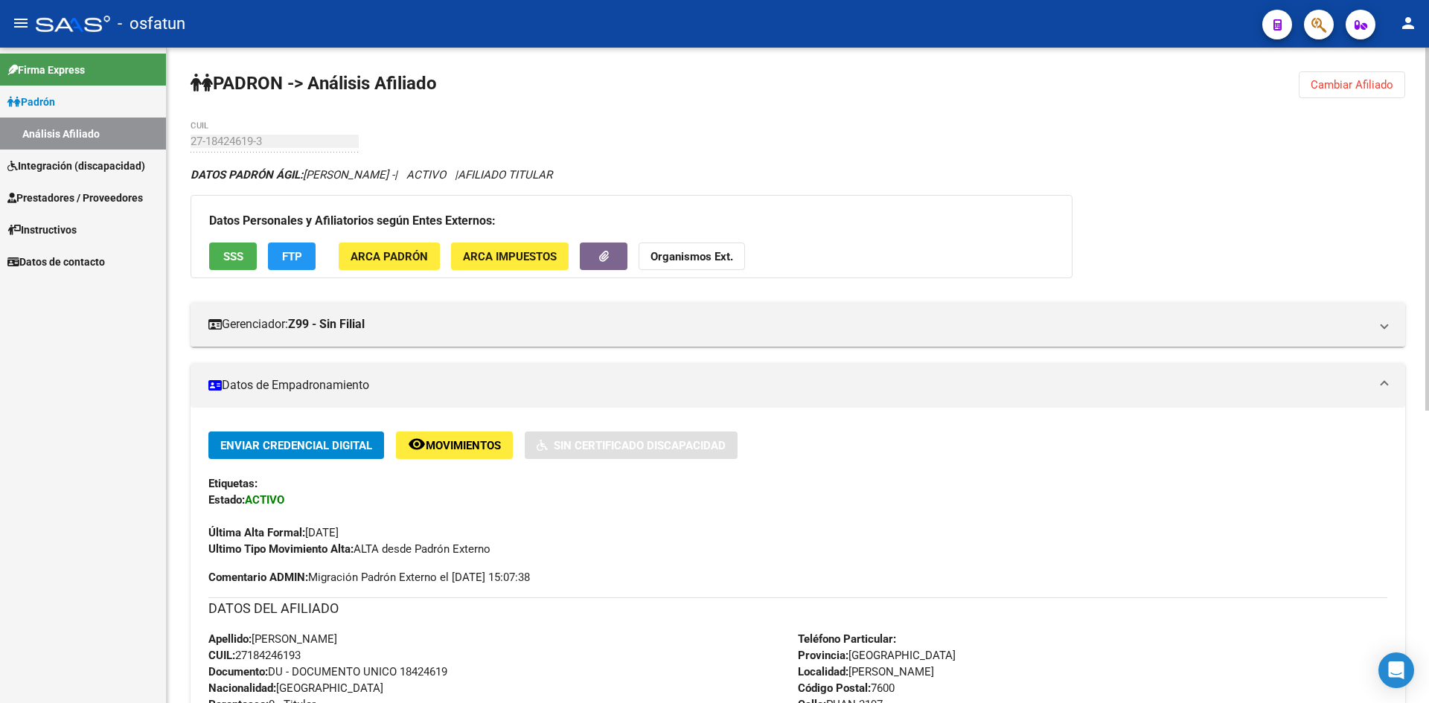
click at [663, 256] on strong "Organismos Ext." at bounding box center [691, 256] width 83 height 13
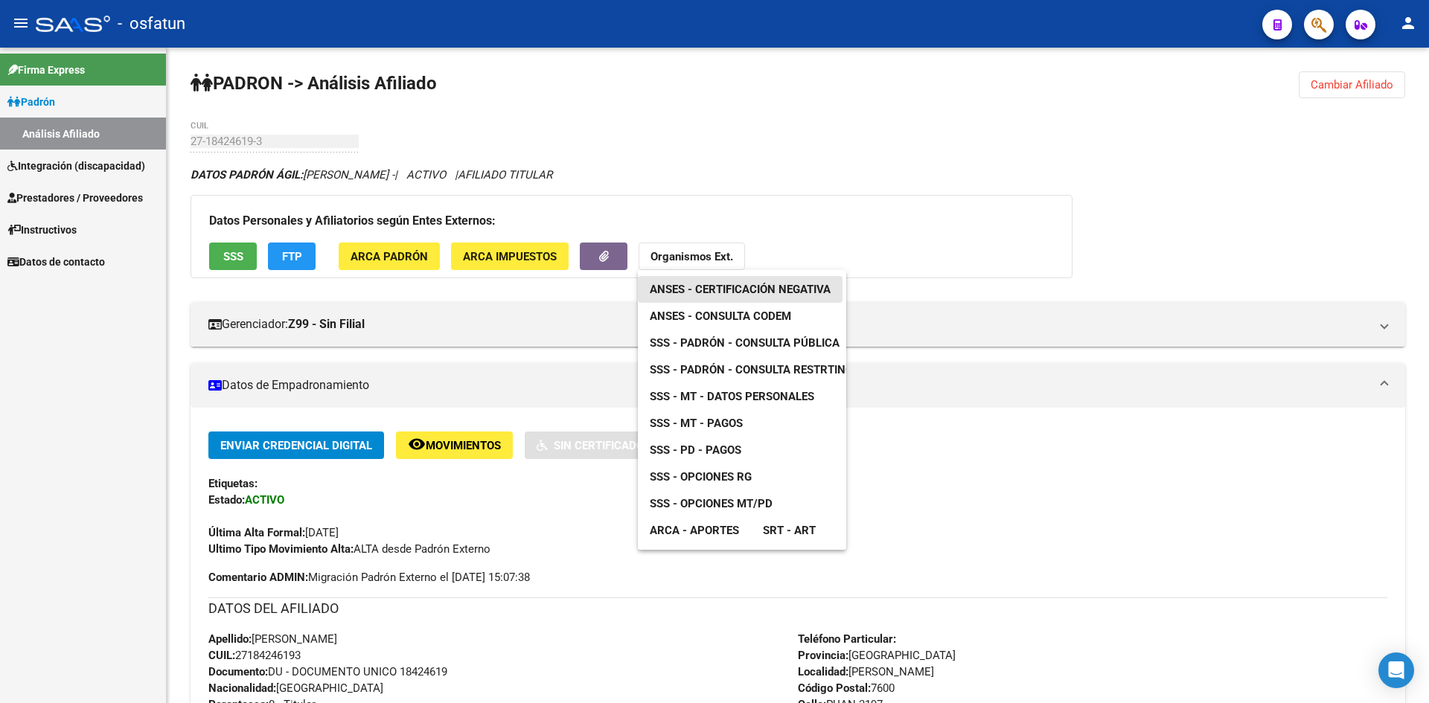
click at [742, 288] on span "ANSES - Certificación Negativa" at bounding box center [740, 289] width 181 height 13
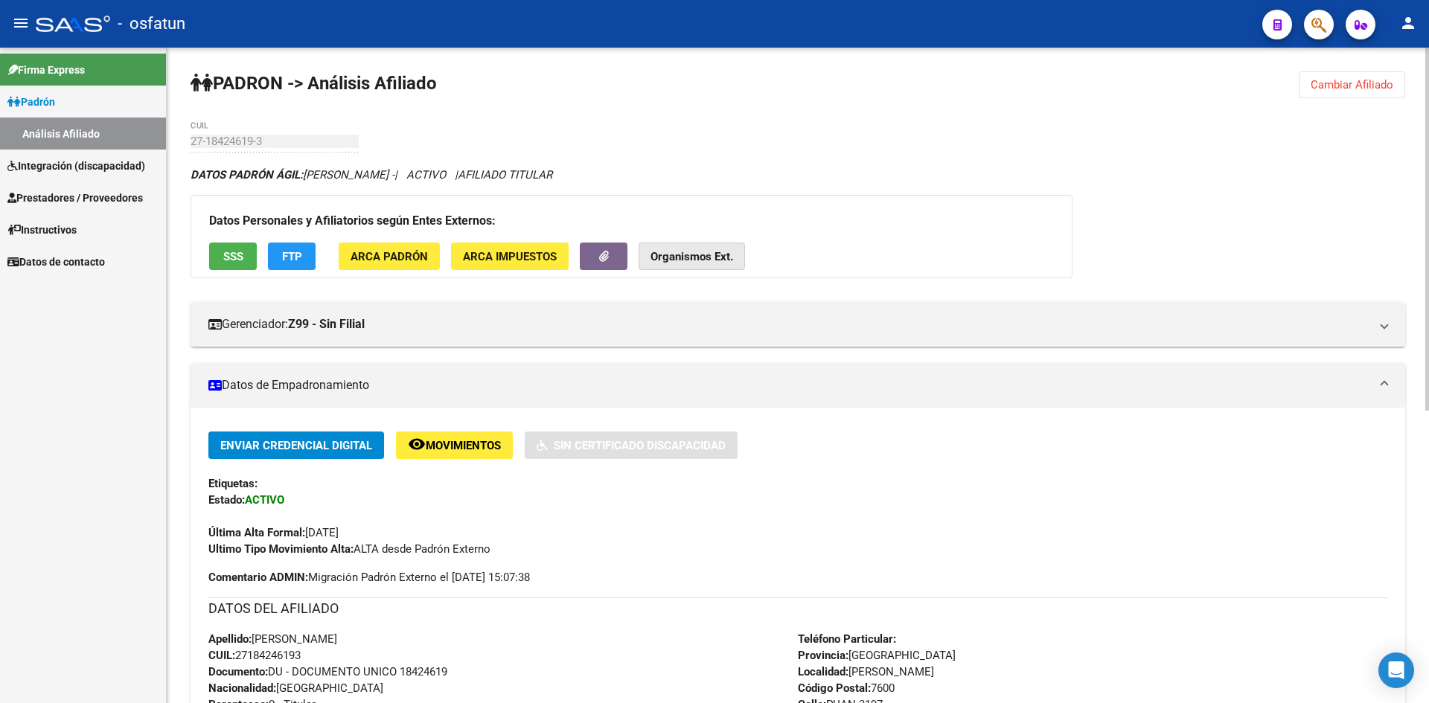
click at [699, 252] on strong "Organismos Ext." at bounding box center [691, 256] width 83 height 13
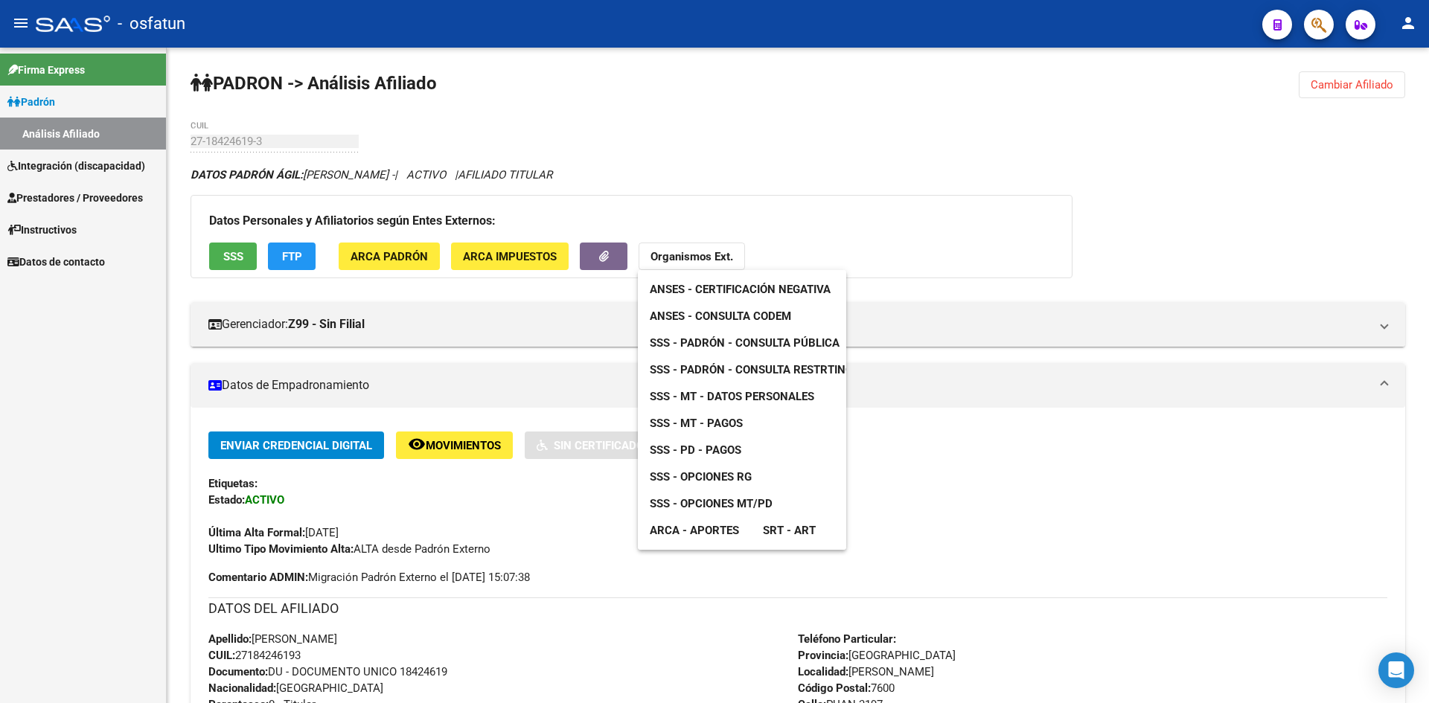
click at [501, 595] on div at bounding box center [714, 351] width 1429 height 703
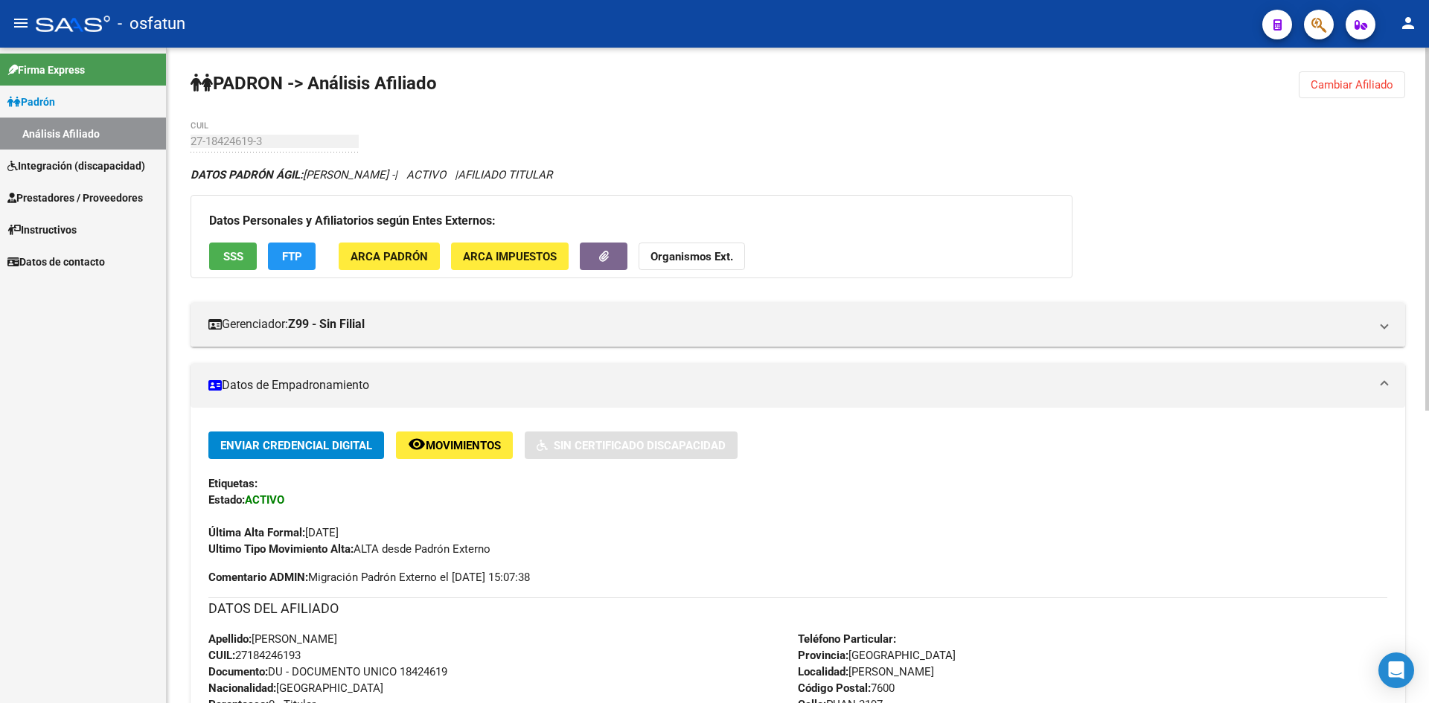
click at [696, 249] on button "Organismos Ext." at bounding box center [691, 257] width 106 height 28
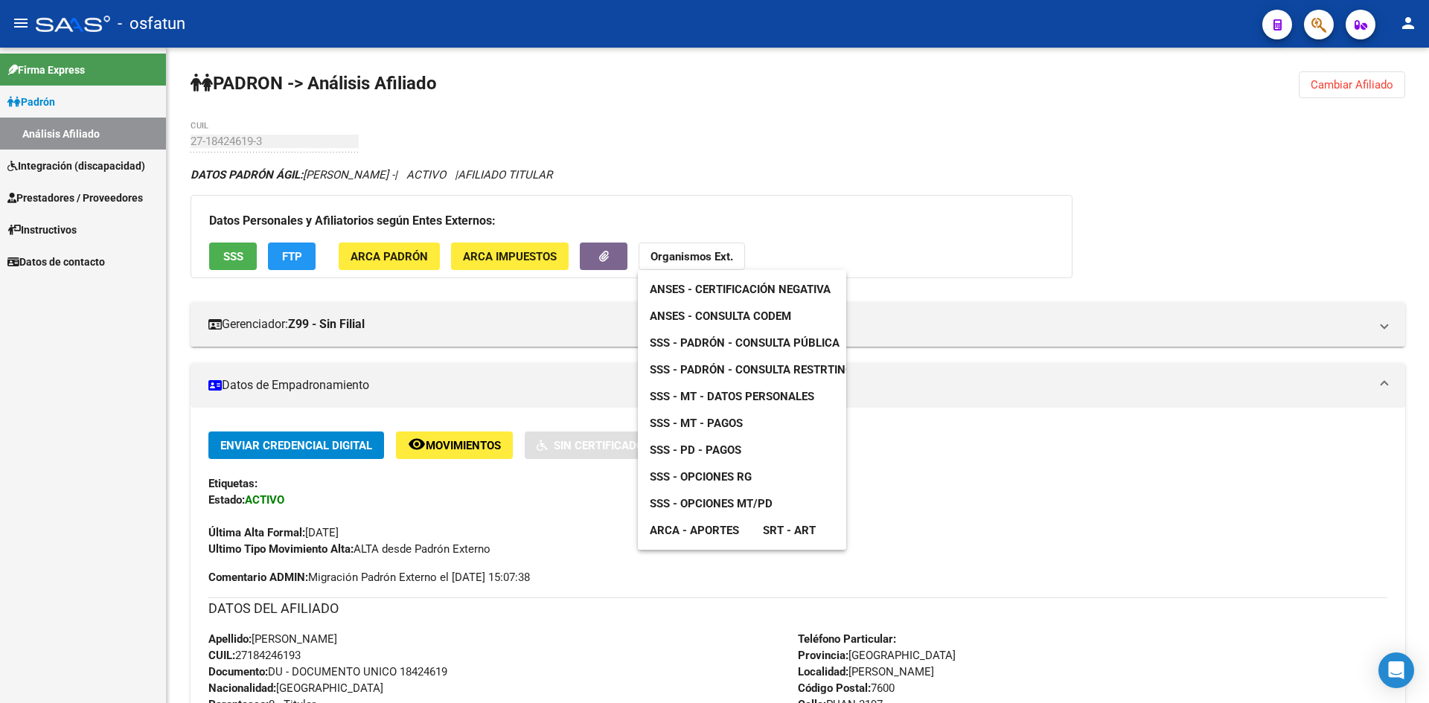
click at [744, 347] on span "SSS - Padrón - Consulta Pública" at bounding box center [745, 342] width 190 height 13
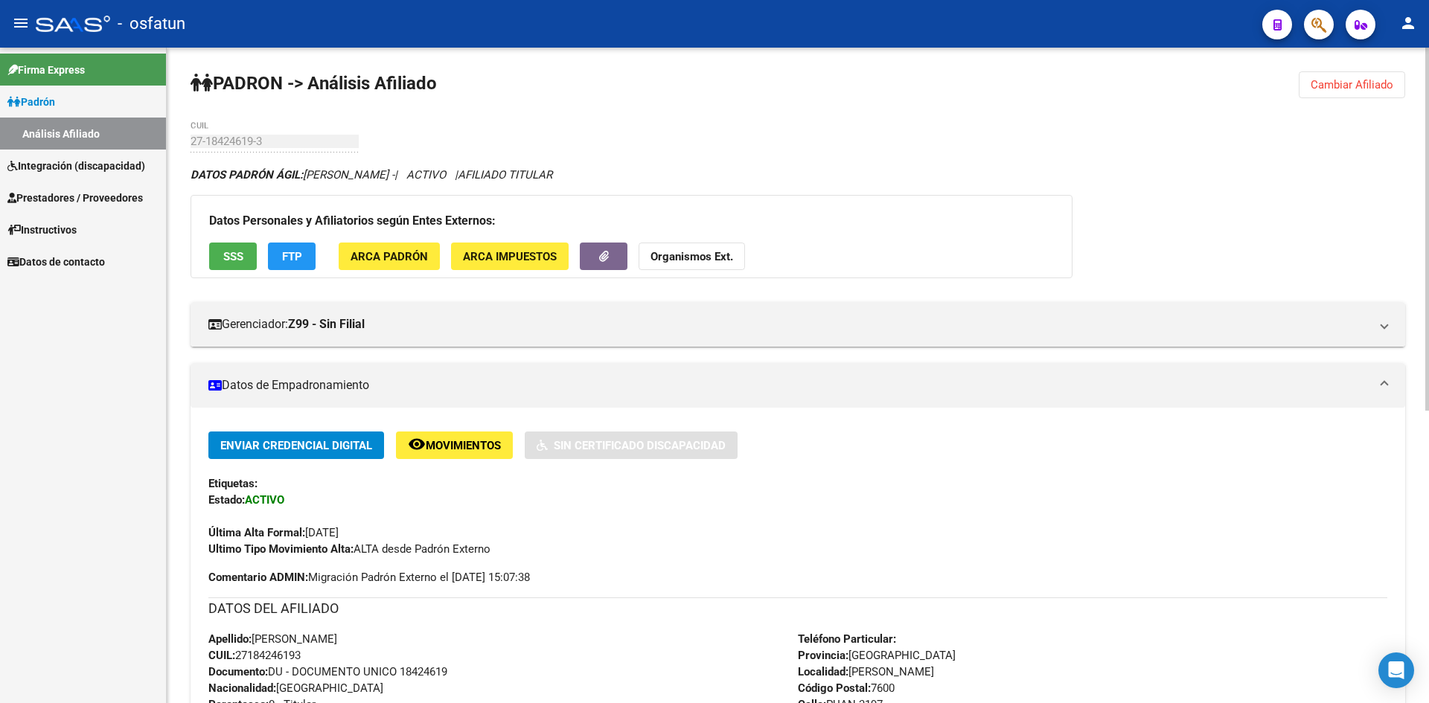
click at [664, 265] on button "Organismos Ext." at bounding box center [691, 257] width 106 height 28
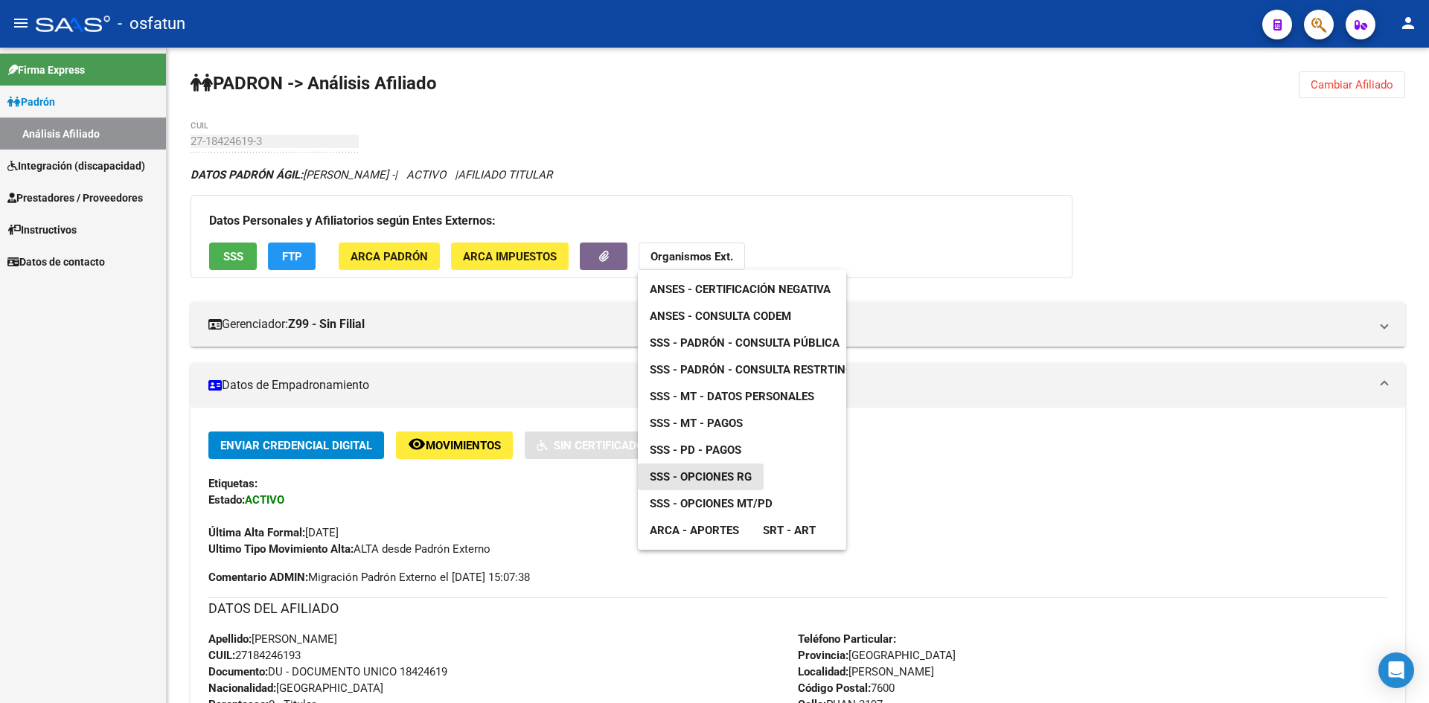
click at [752, 481] on link "SSS - Opciones RG" at bounding box center [701, 477] width 126 height 27
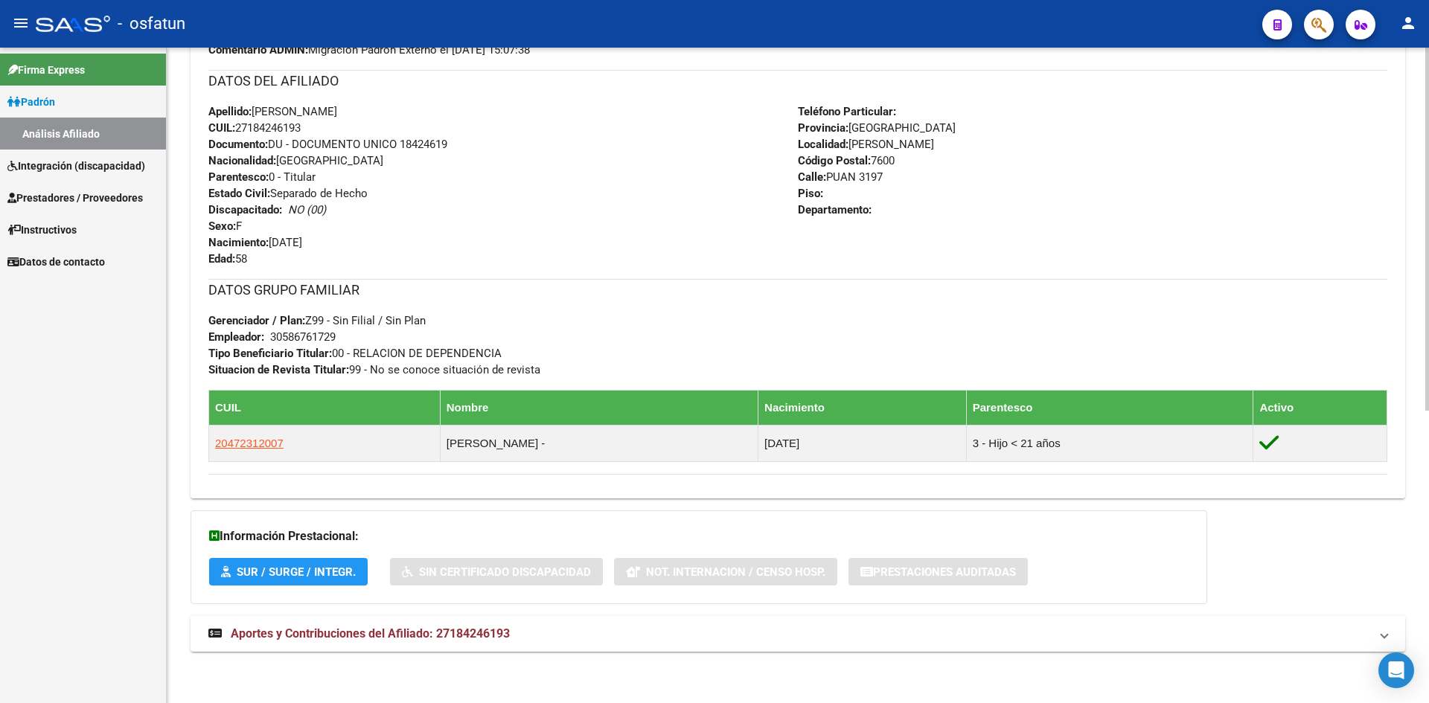
scroll to position [528, 0]
click at [414, 637] on span "Aportes y Contribuciones del Afiliado: 27184246193" at bounding box center [370, 633] width 279 height 14
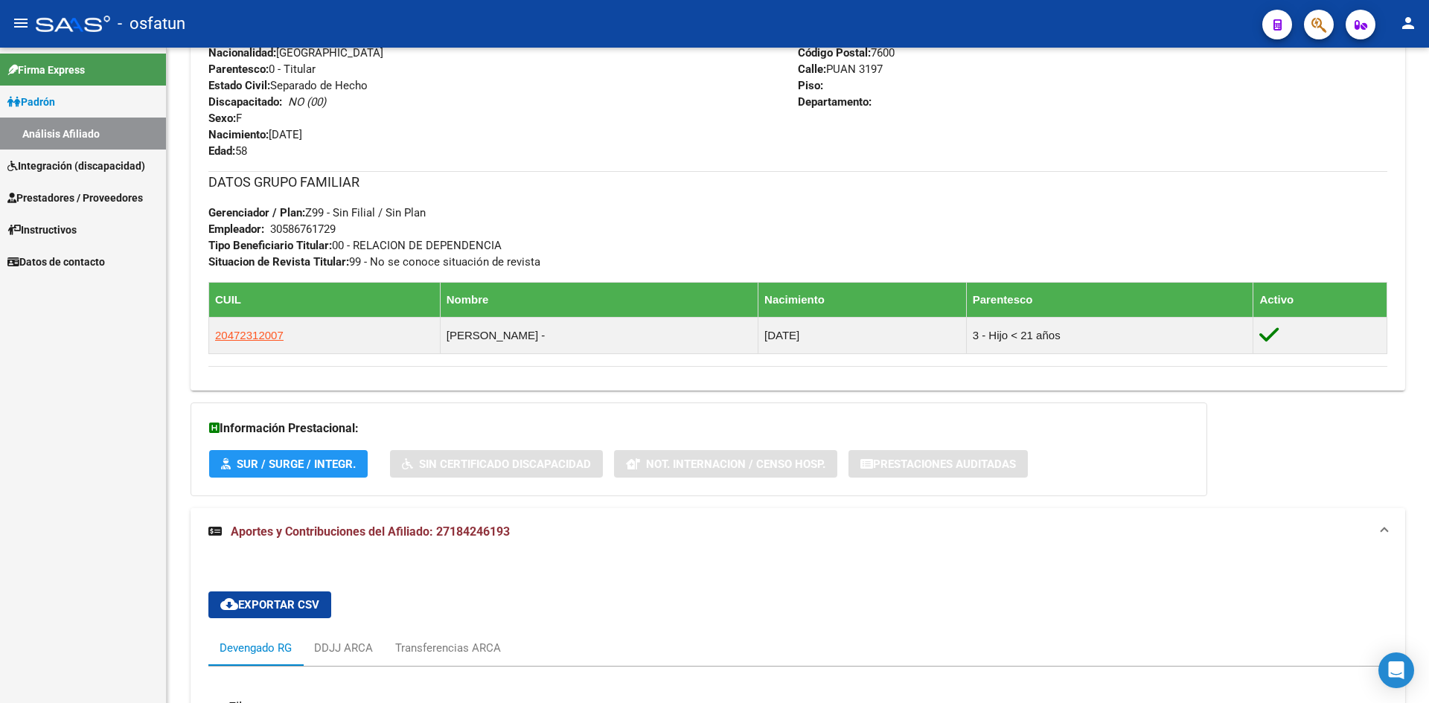
scroll to position [629, 0]
